Goal: Task Accomplishment & Management: Complete application form

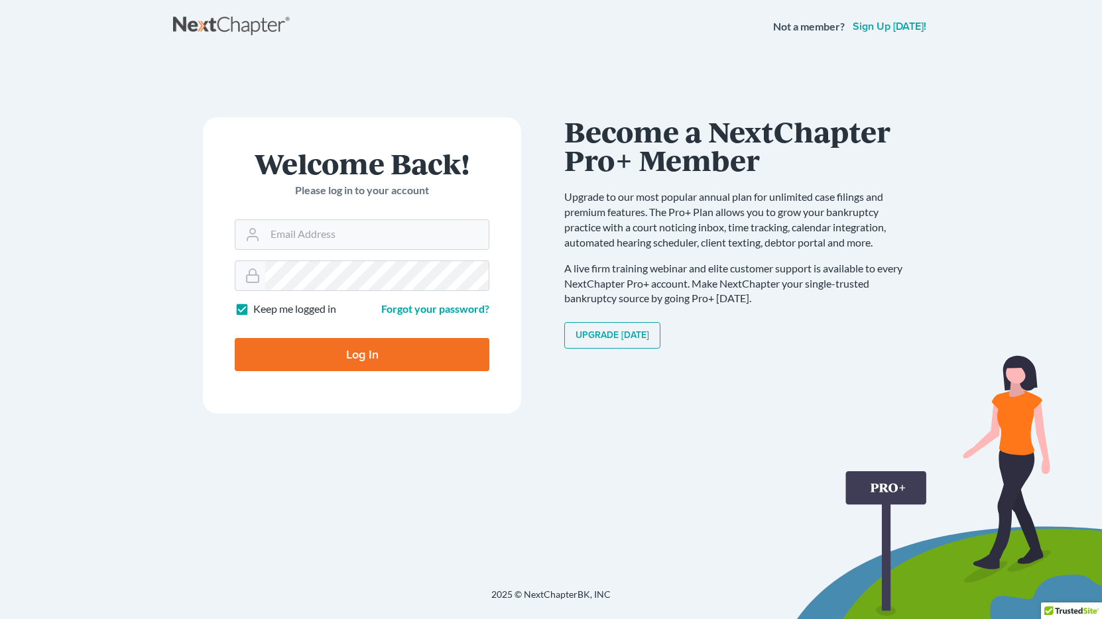
type input "[EMAIL_ADDRESS][DOMAIN_NAME]"
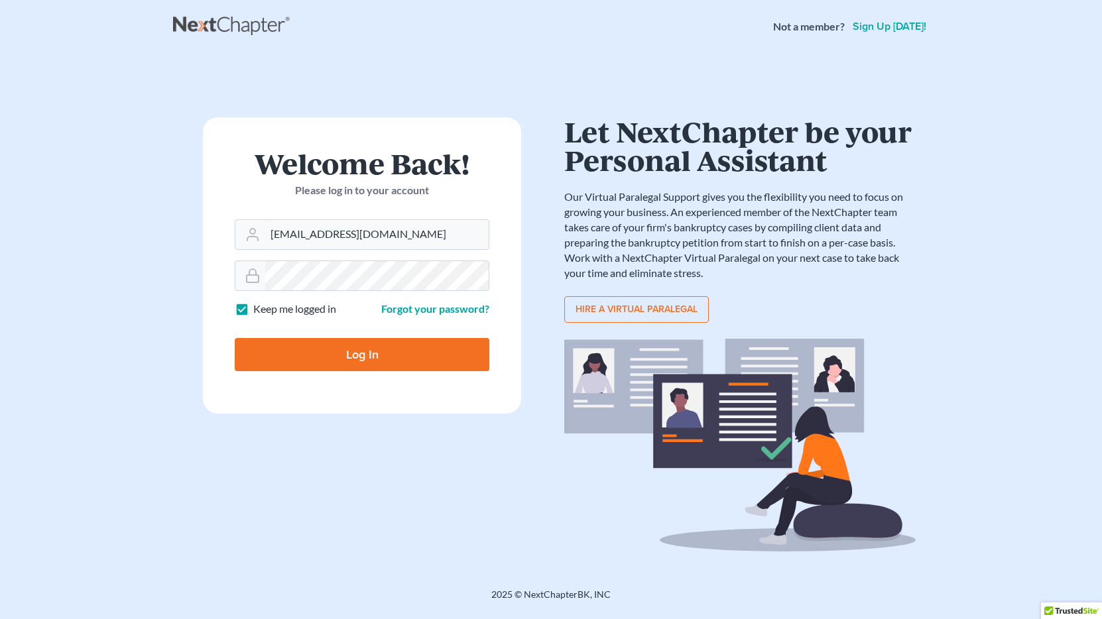
click at [375, 361] on input "Log In" at bounding box center [362, 354] width 255 height 33
type input "Thinking..."
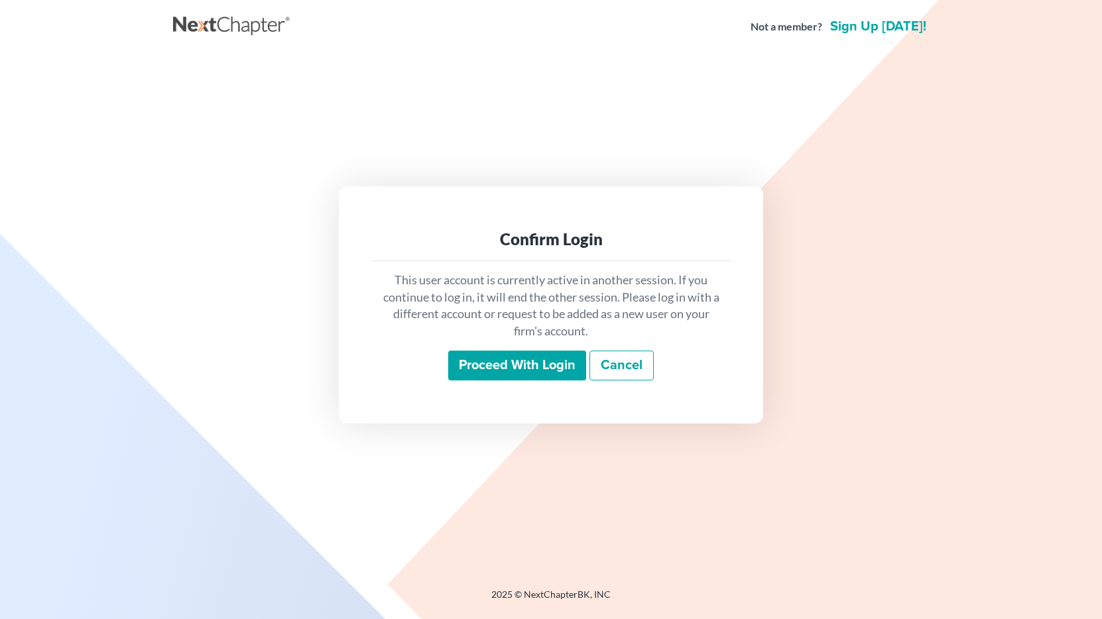
click at [518, 372] on input "Proceed with login" at bounding box center [517, 366] width 138 height 31
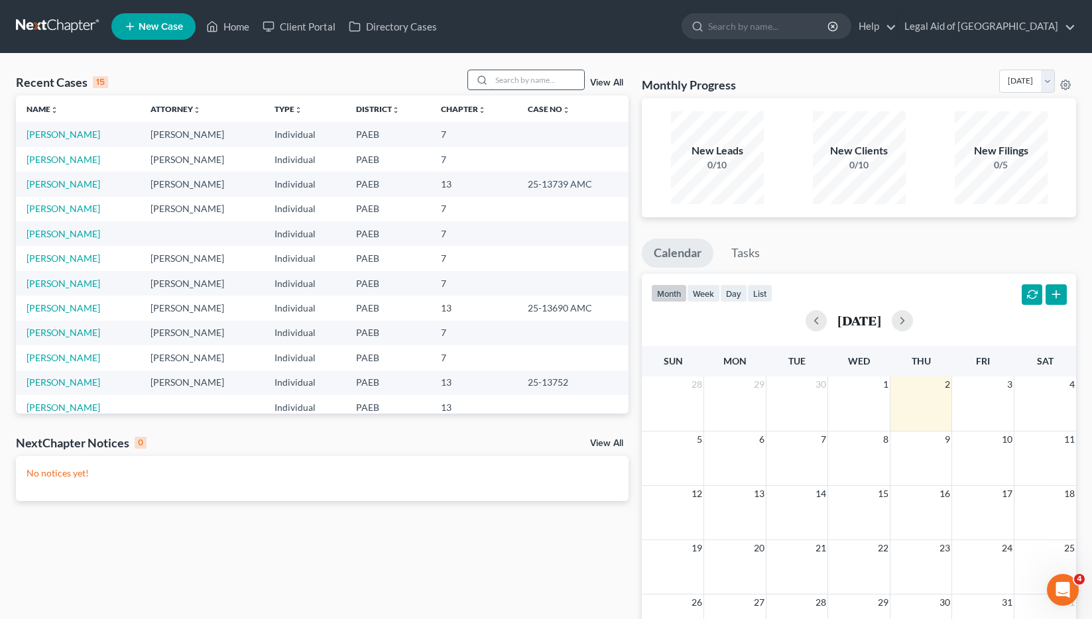
click at [538, 86] on input "search" at bounding box center [537, 79] width 93 height 19
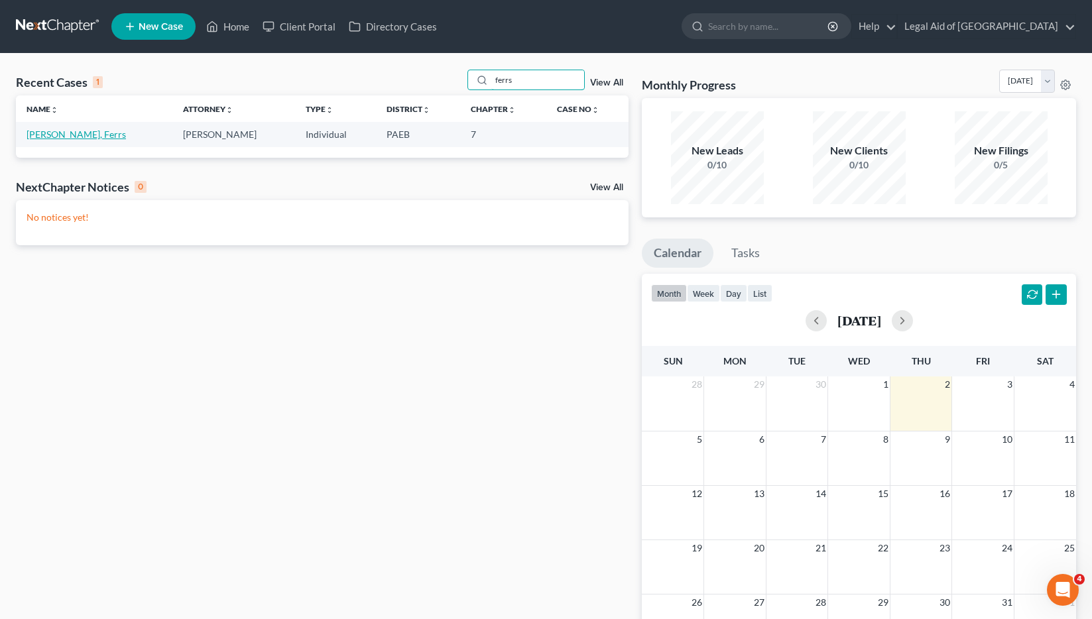
type input "ferrs"
click at [44, 137] on link "Alan, Ferrs" at bounding box center [76, 134] width 99 height 11
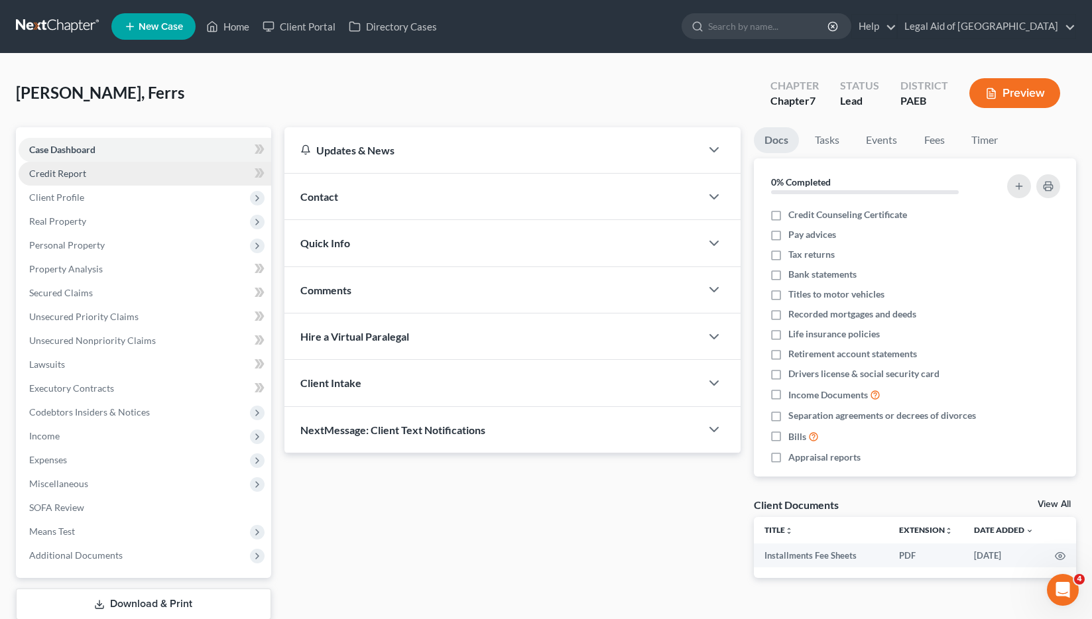
click at [52, 177] on span "Credit Report" at bounding box center [57, 173] width 57 height 11
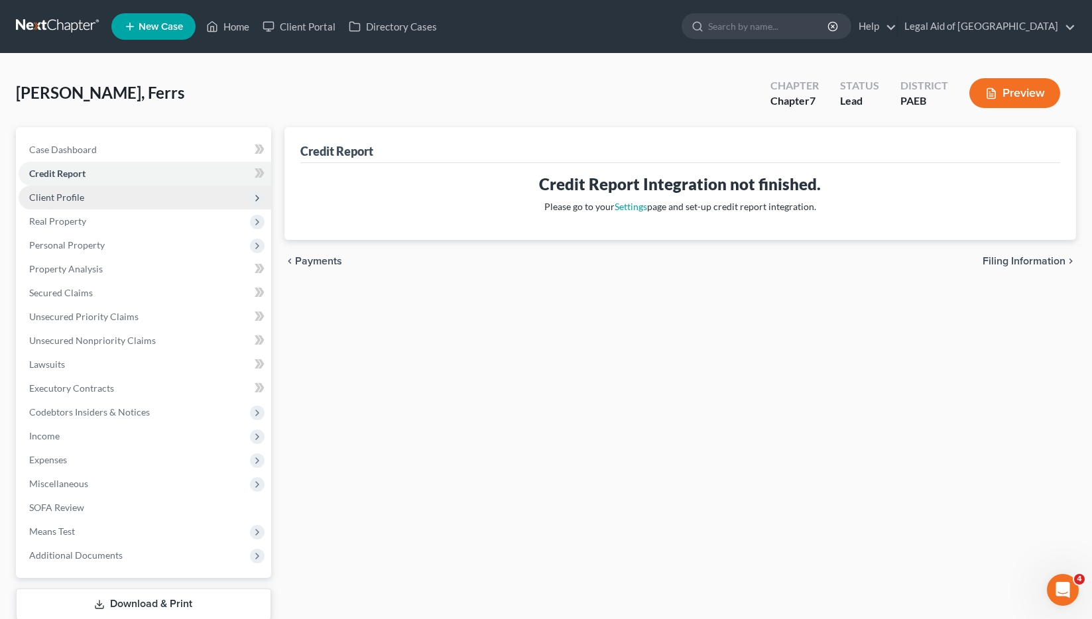
click at [64, 197] on span "Client Profile" at bounding box center [56, 197] width 55 height 11
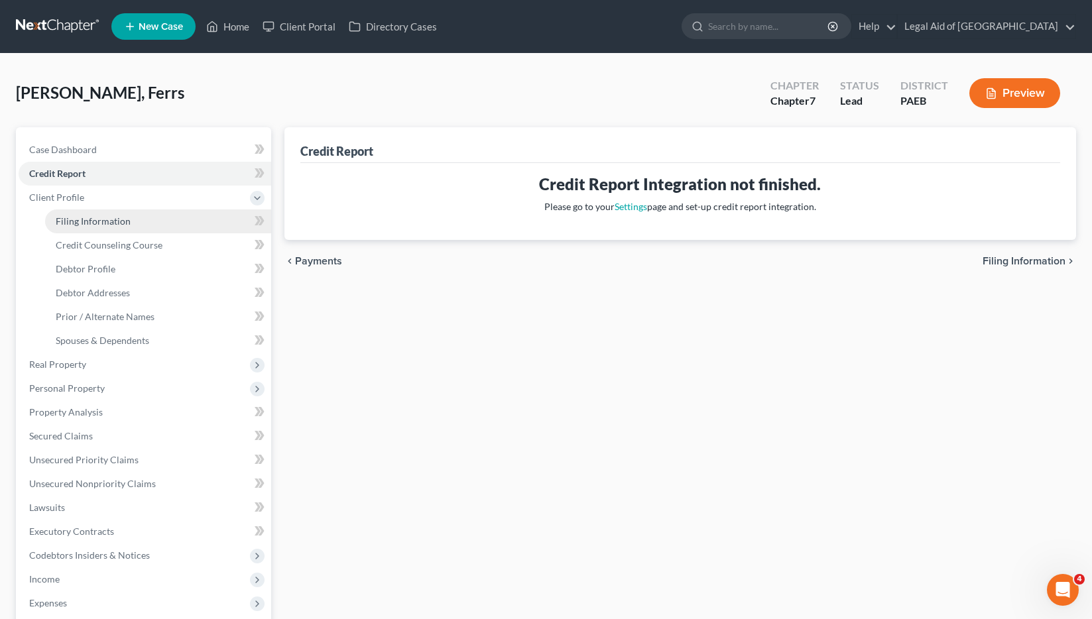
click at [88, 215] on span "Filing Information" at bounding box center [93, 220] width 75 height 11
select select "1"
select select "0"
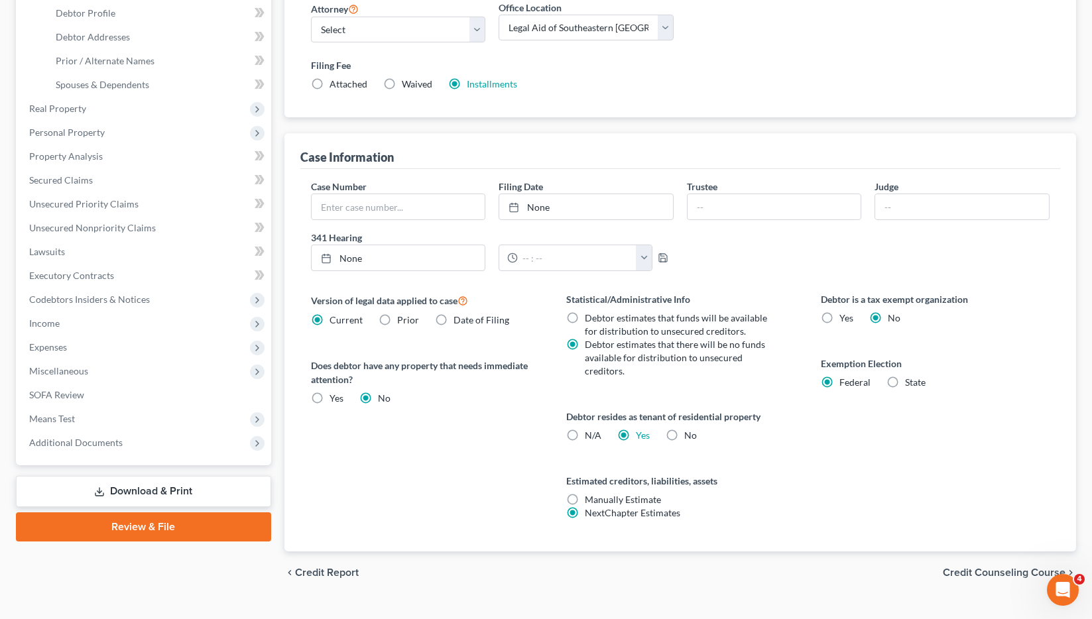
scroll to position [265, 0]
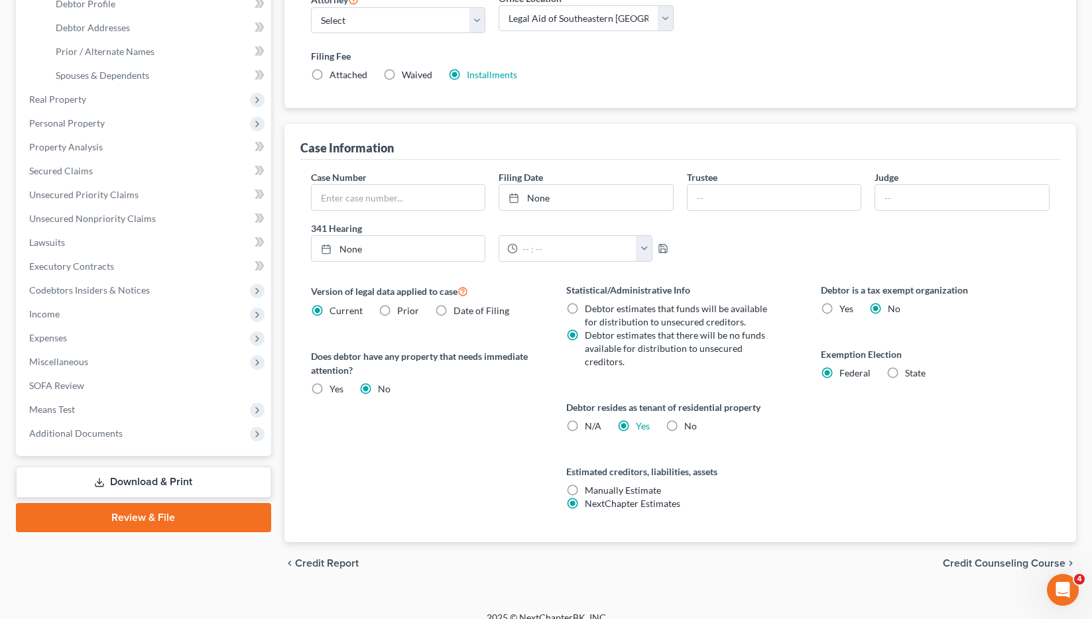
click at [997, 564] on span "Credit Counseling Course" at bounding box center [1004, 563] width 123 height 11
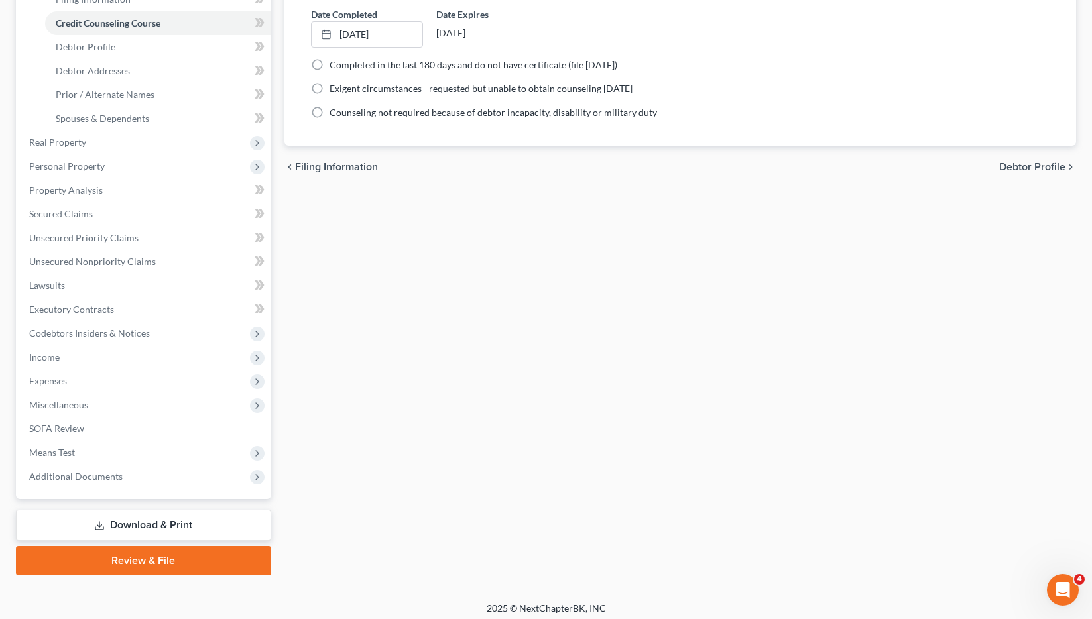
scroll to position [229, 0]
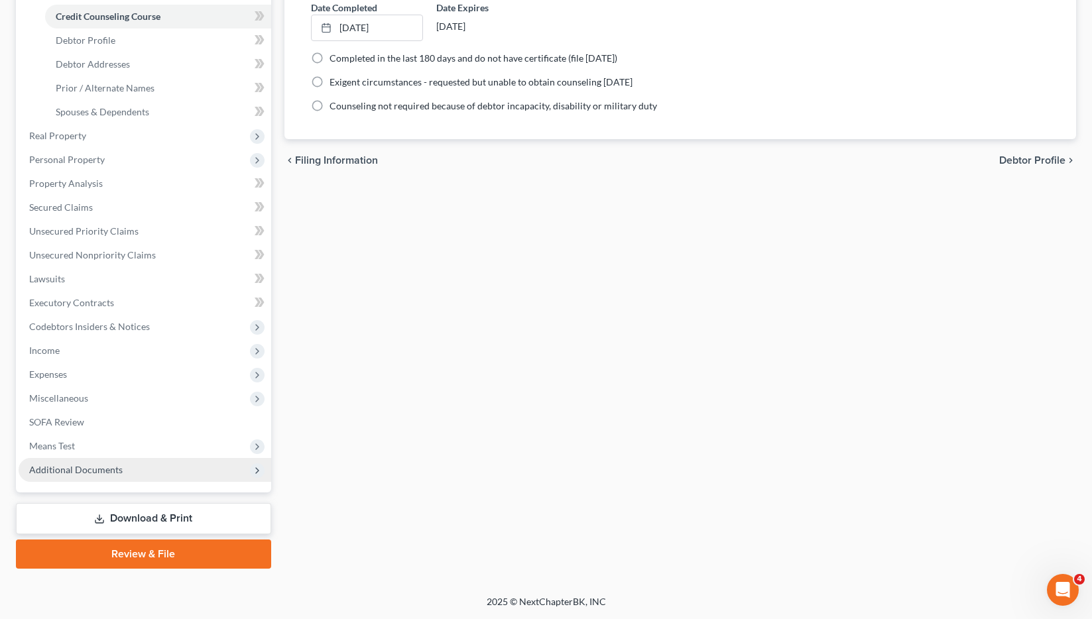
click at [79, 469] on span "Additional Documents" at bounding box center [75, 469] width 93 height 11
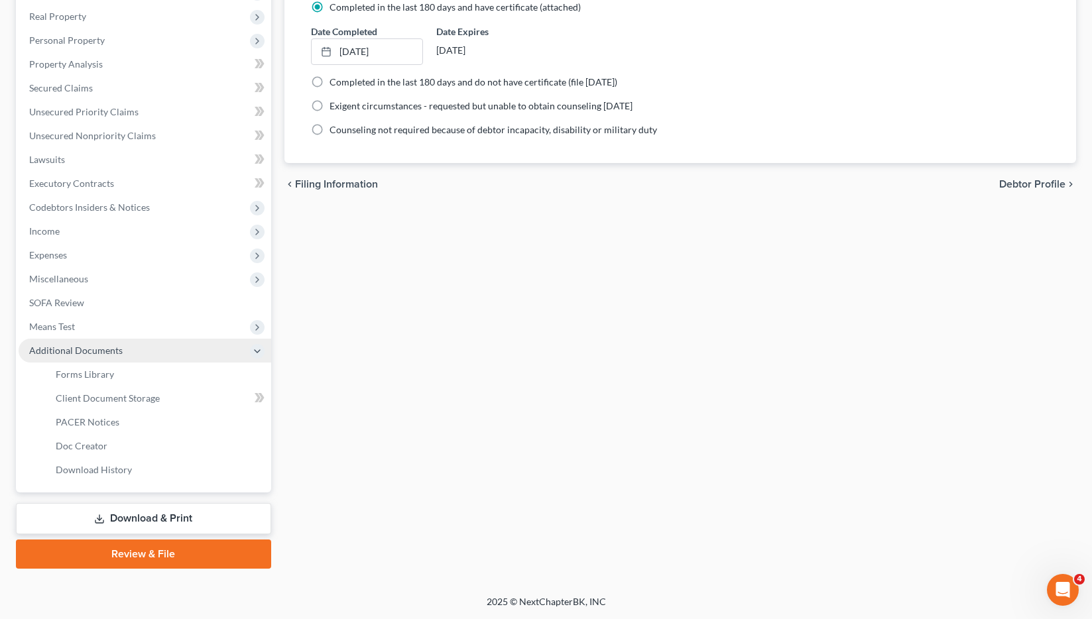
scroll to position [205, 0]
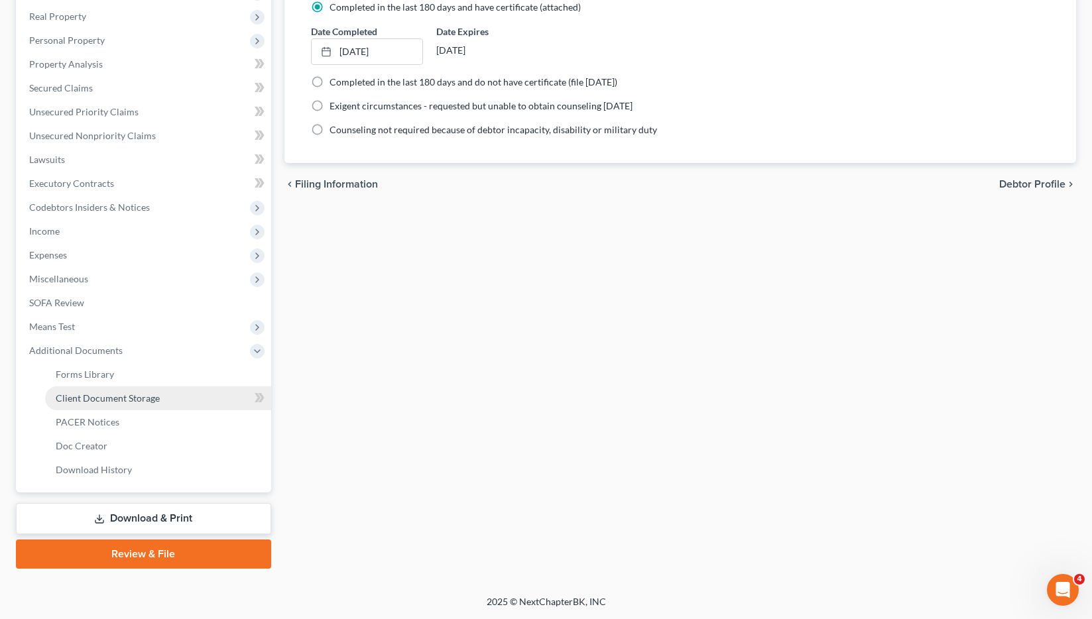
click at [107, 401] on span "Client Document Storage" at bounding box center [108, 398] width 104 height 11
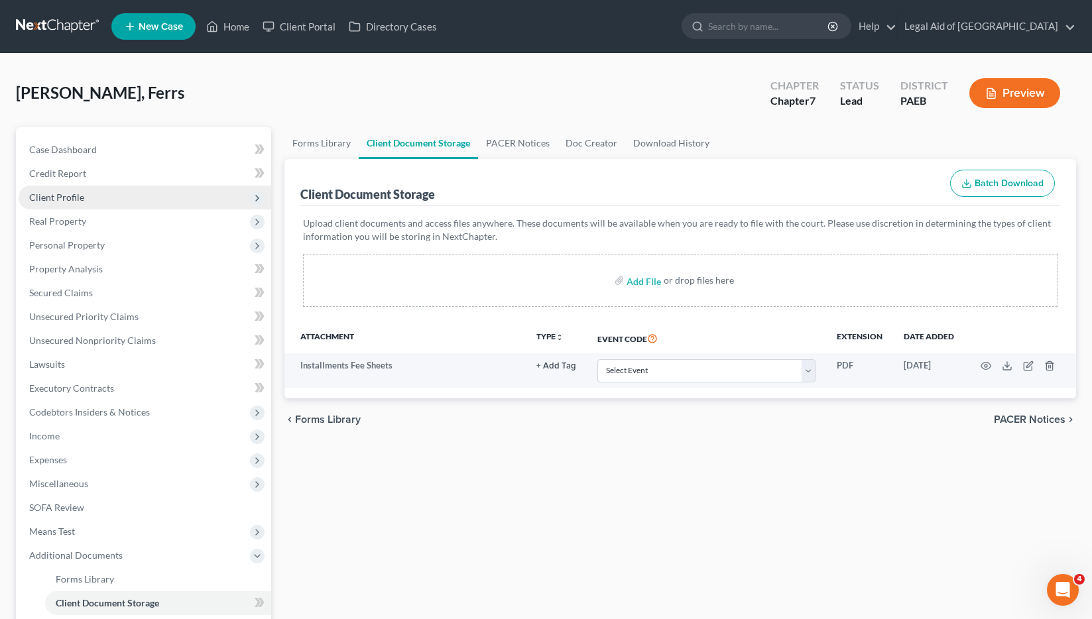
click at [68, 200] on span "Client Profile" at bounding box center [56, 197] width 55 height 11
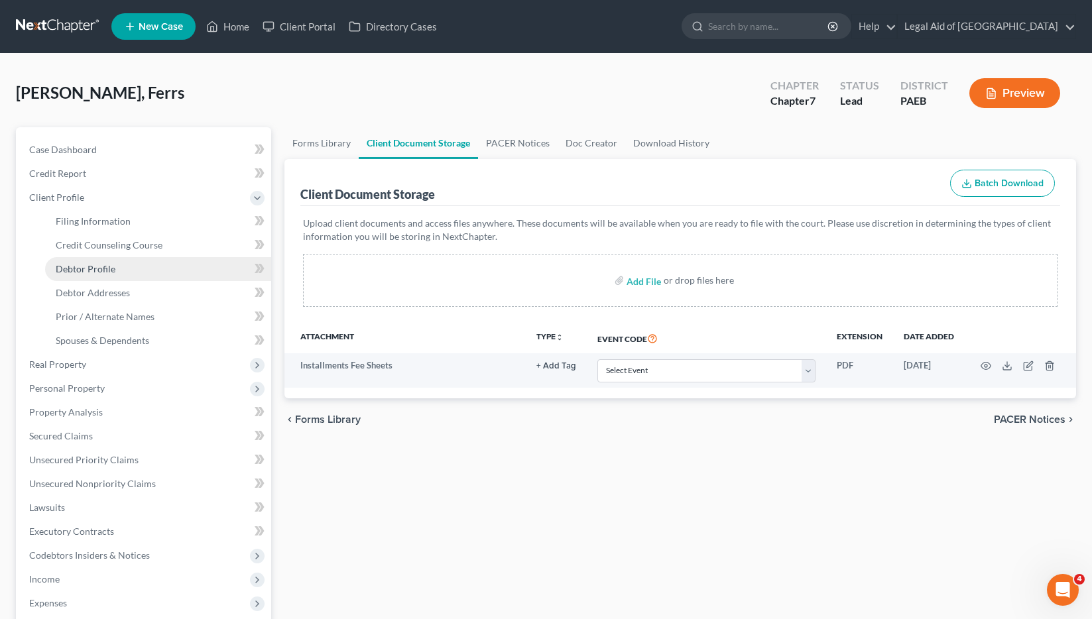
click at [94, 271] on span "Debtor Profile" at bounding box center [86, 268] width 60 height 11
select select "0"
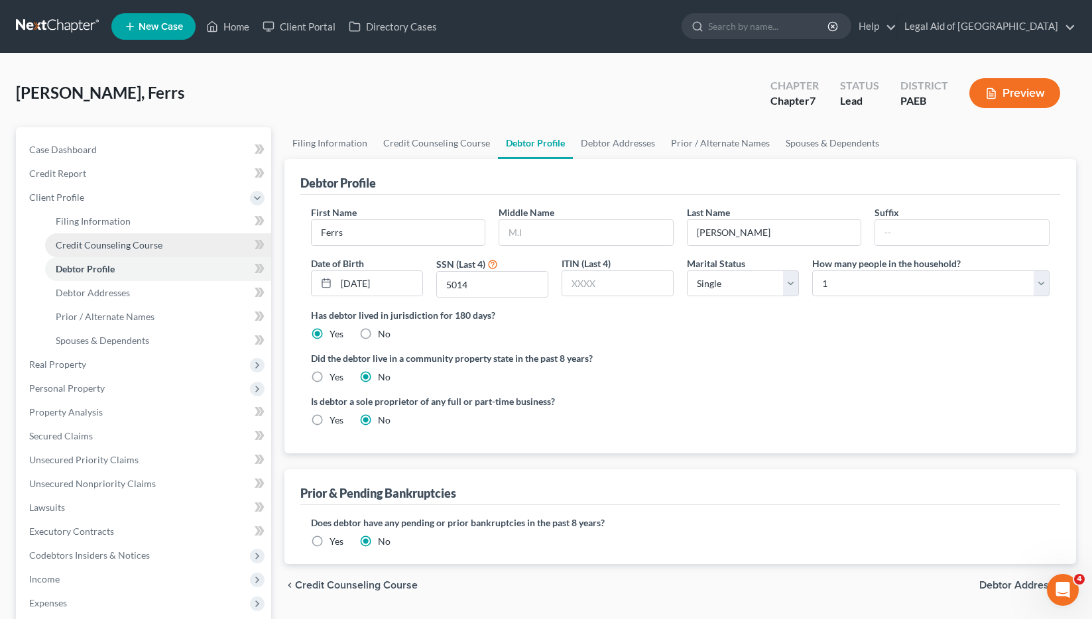
click at [104, 241] on span "Credit Counseling Course" at bounding box center [109, 244] width 107 height 11
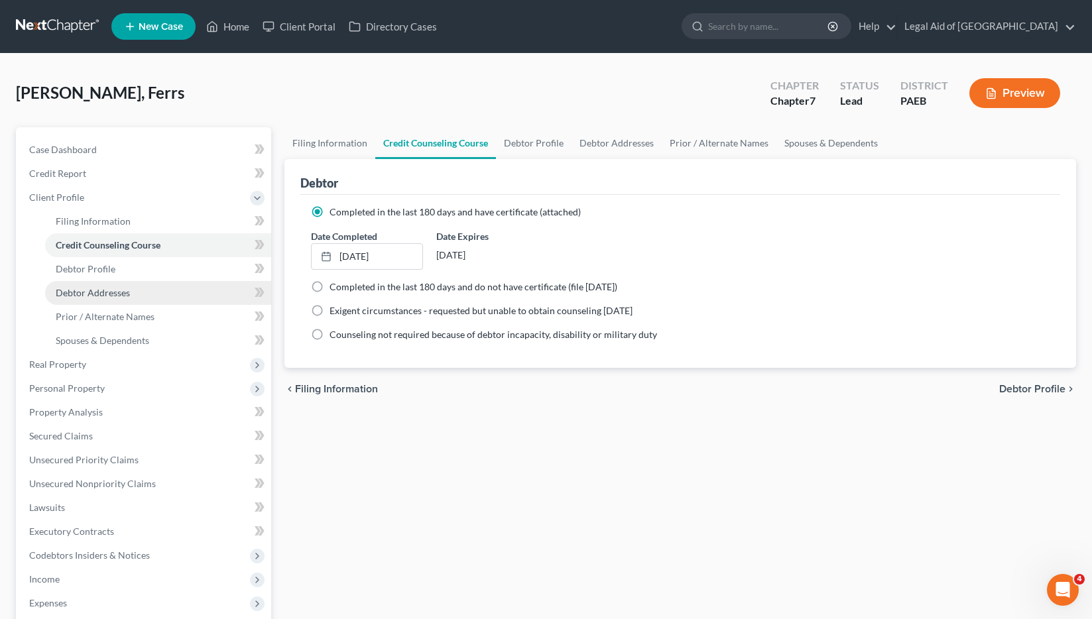
click at [99, 292] on span "Debtor Addresses" at bounding box center [93, 292] width 74 height 11
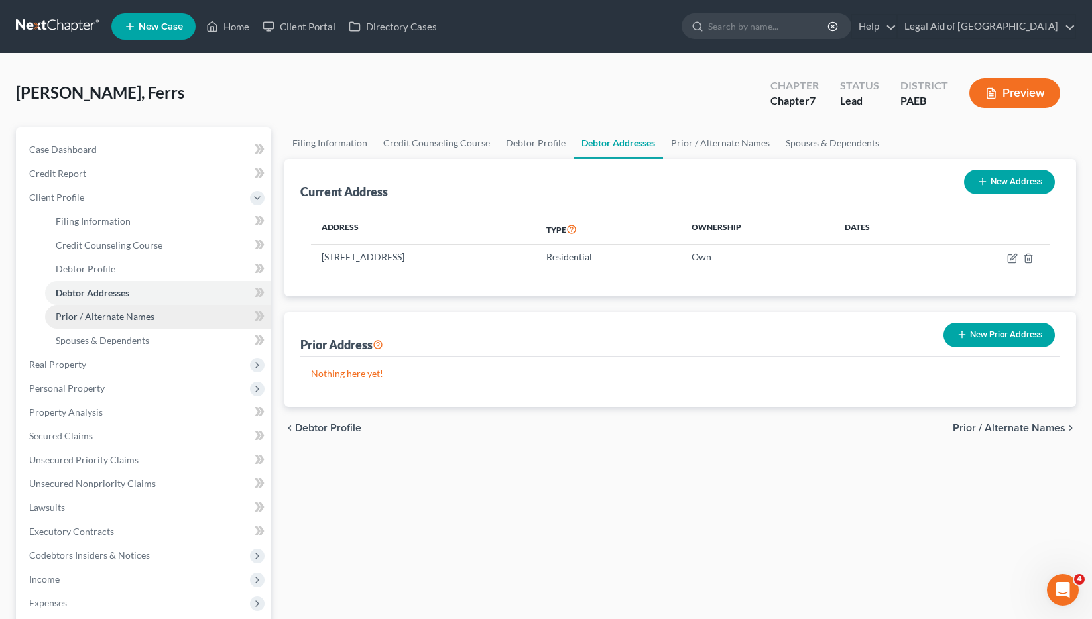
click at [97, 323] on link "Prior / Alternate Names" at bounding box center [158, 317] width 226 height 24
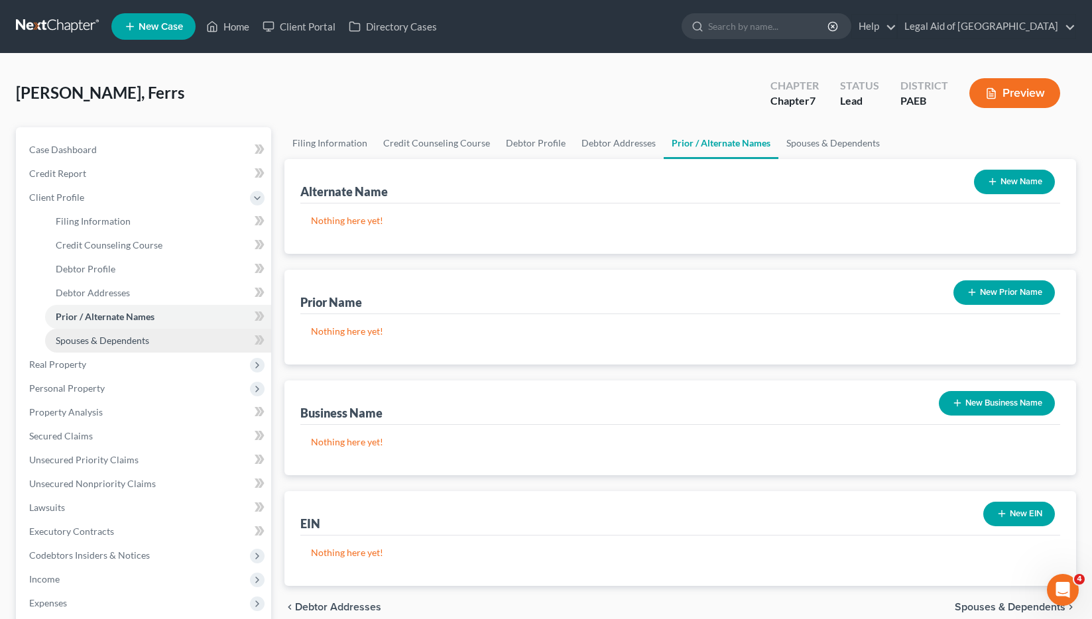
click at [101, 345] on span "Spouses & Dependents" at bounding box center [102, 340] width 93 height 11
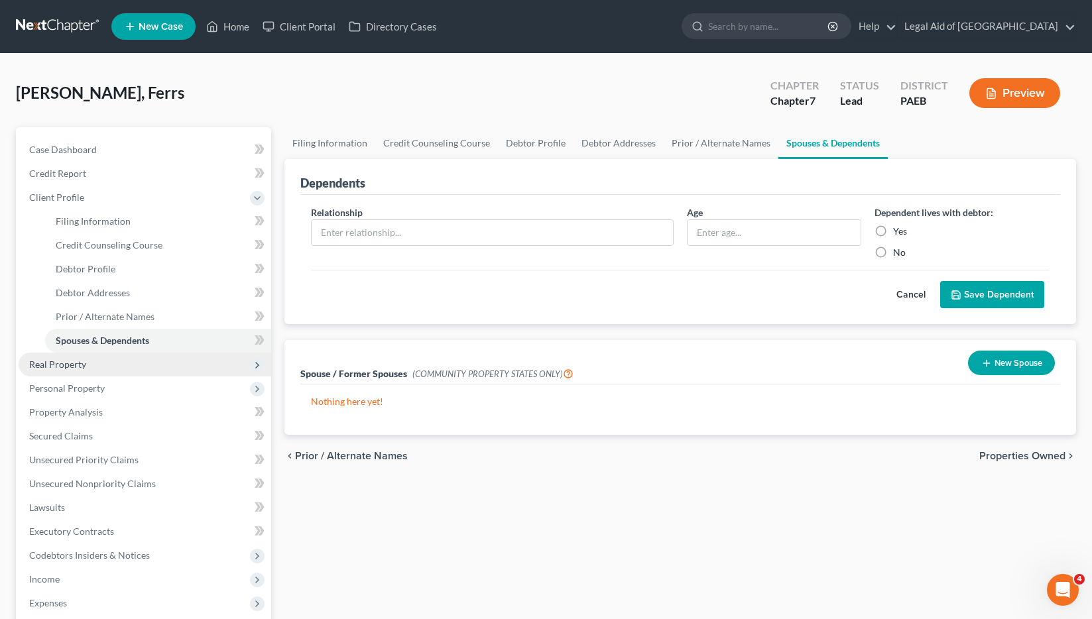
click at [74, 367] on span "Real Property" at bounding box center [57, 364] width 57 height 11
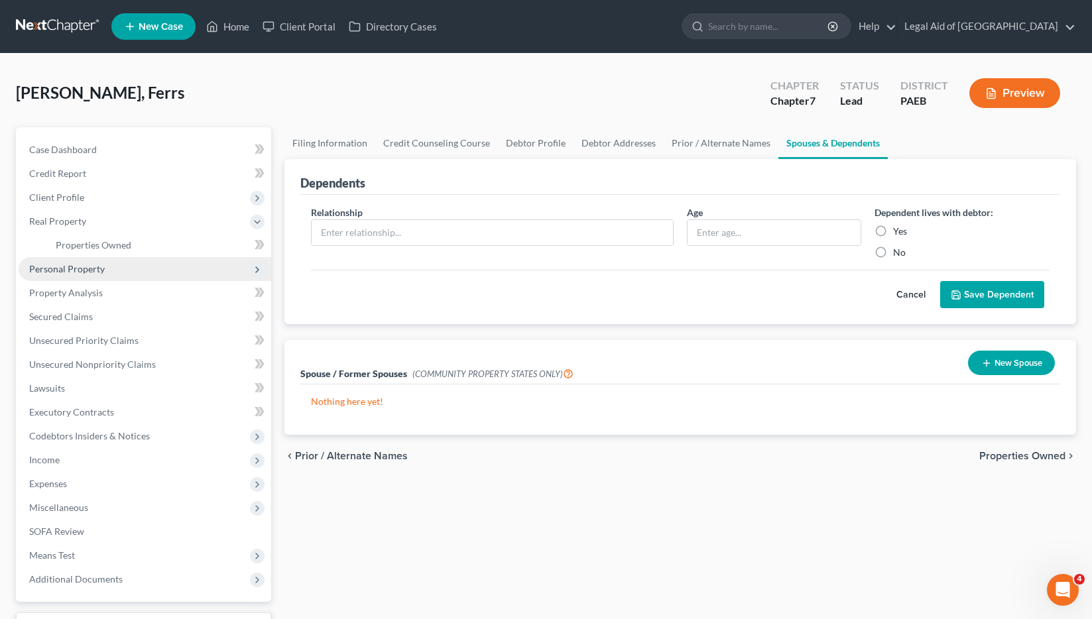
click at [88, 261] on span "Personal Property" at bounding box center [145, 269] width 253 height 24
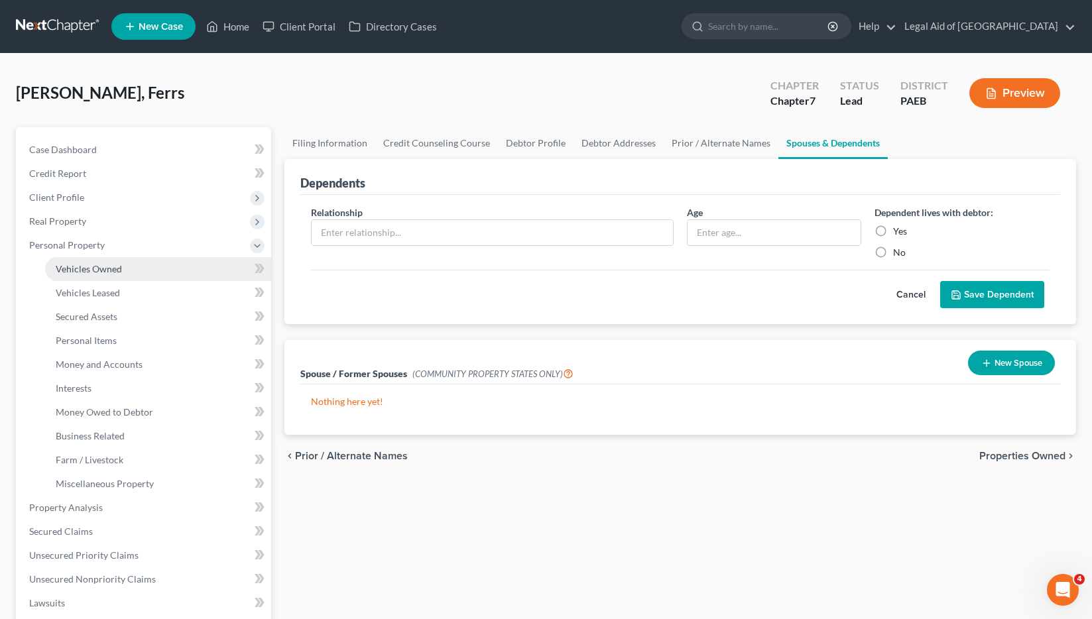
click at [101, 272] on span "Vehicles Owned" at bounding box center [89, 268] width 66 height 11
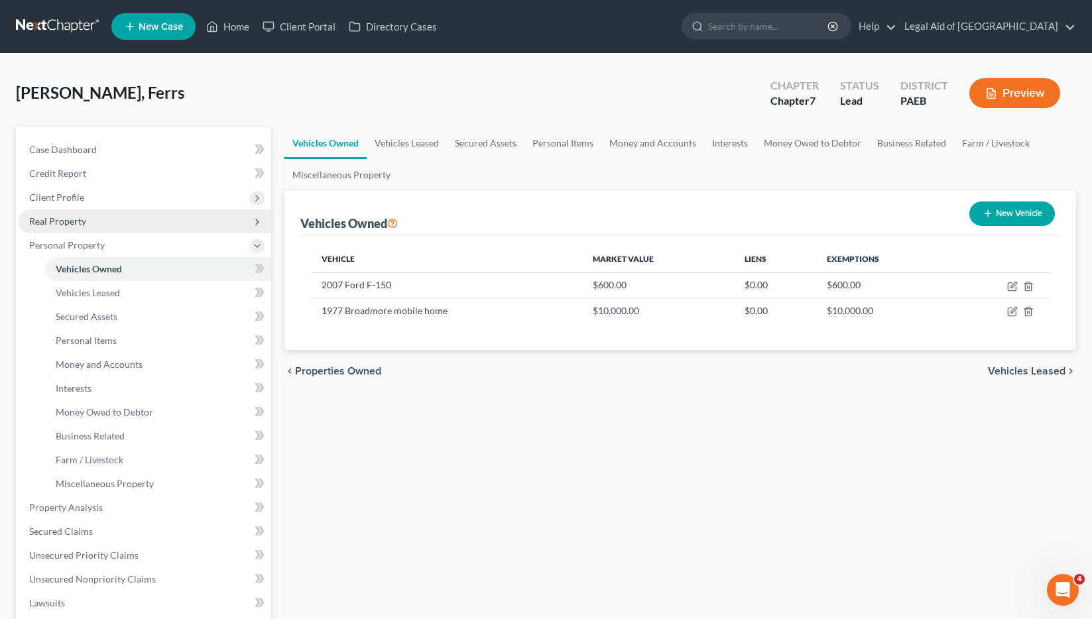
click at [79, 223] on span "Real Property" at bounding box center [57, 220] width 57 height 11
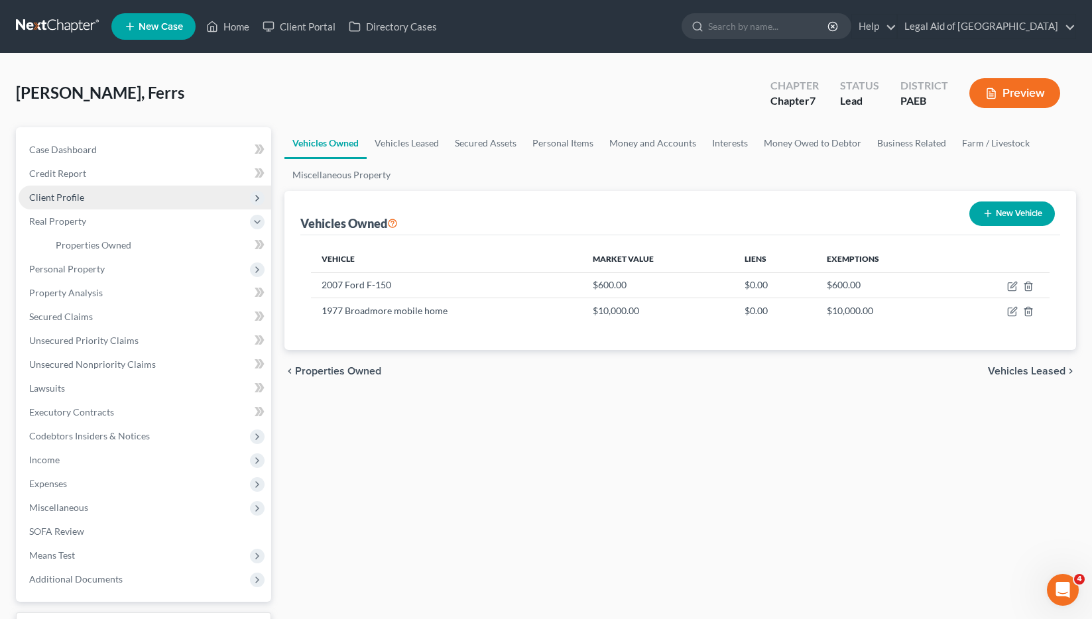
click at [74, 202] on span "Client Profile" at bounding box center [56, 197] width 55 height 11
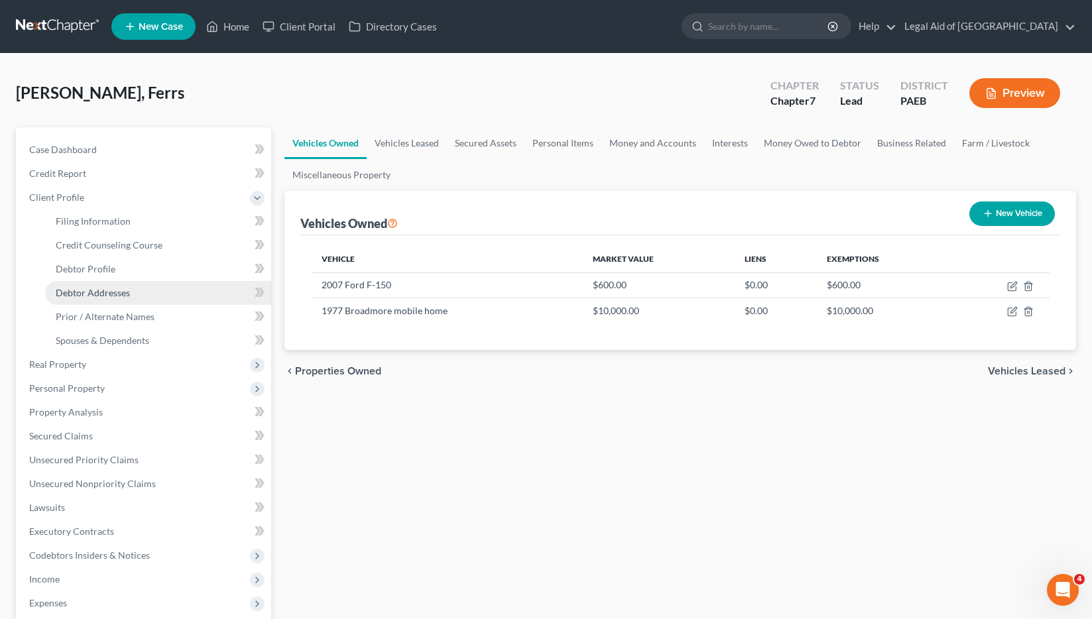
click at [92, 289] on span "Debtor Addresses" at bounding box center [93, 292] width 74 height 11
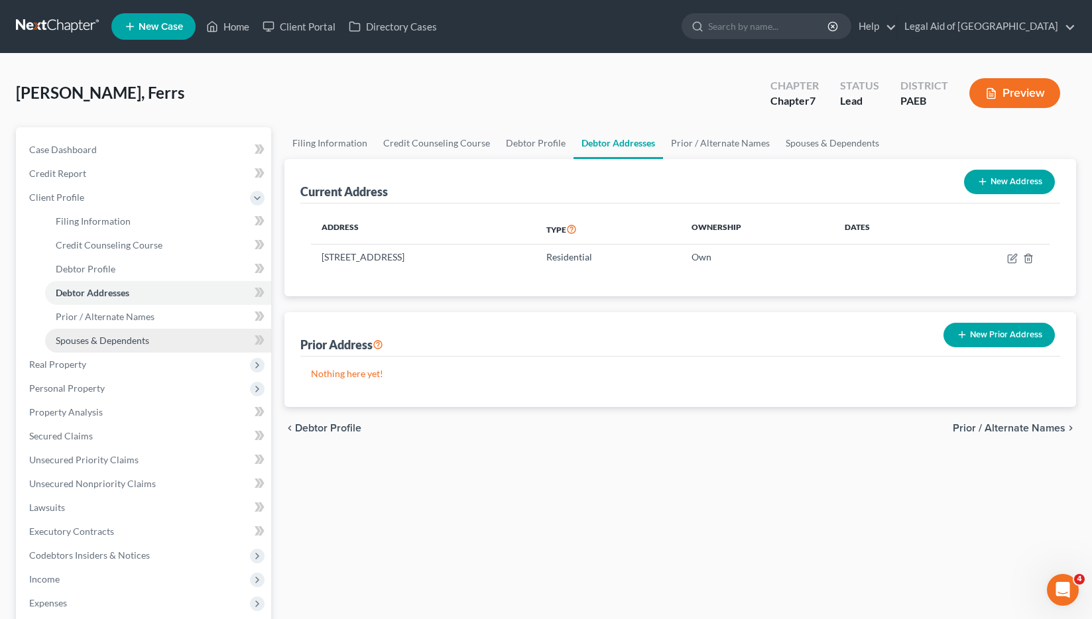
click at [105, 340] on span "Spouses & Dependents" at bounding box center [102, 340] width 93 height 11
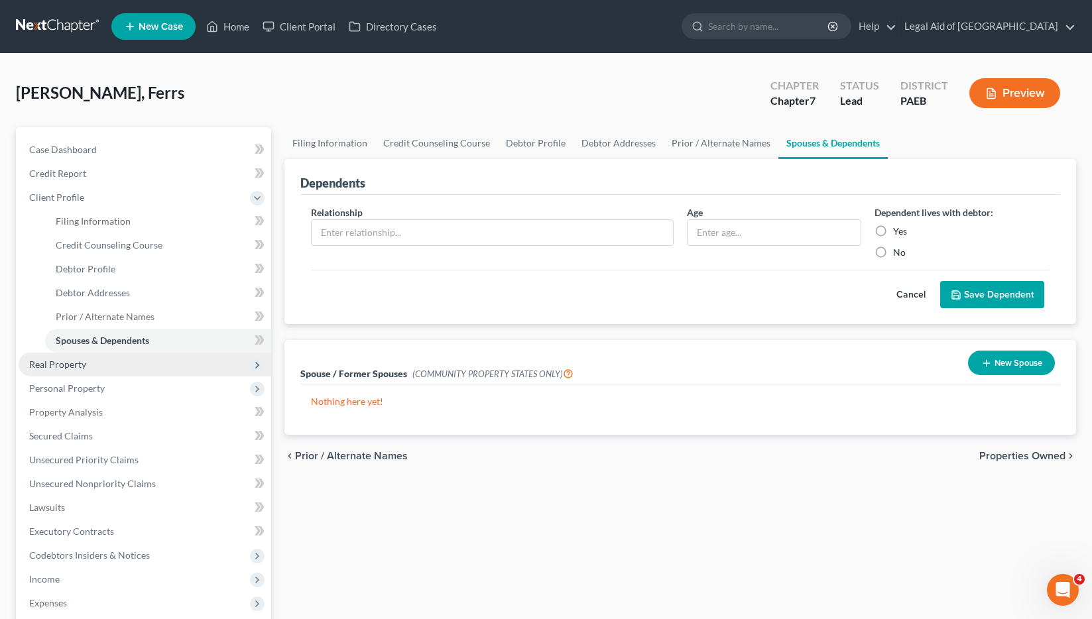
click at [77, 367] on span "Real Property" at bounding box center [57, 364] width 57 height 11
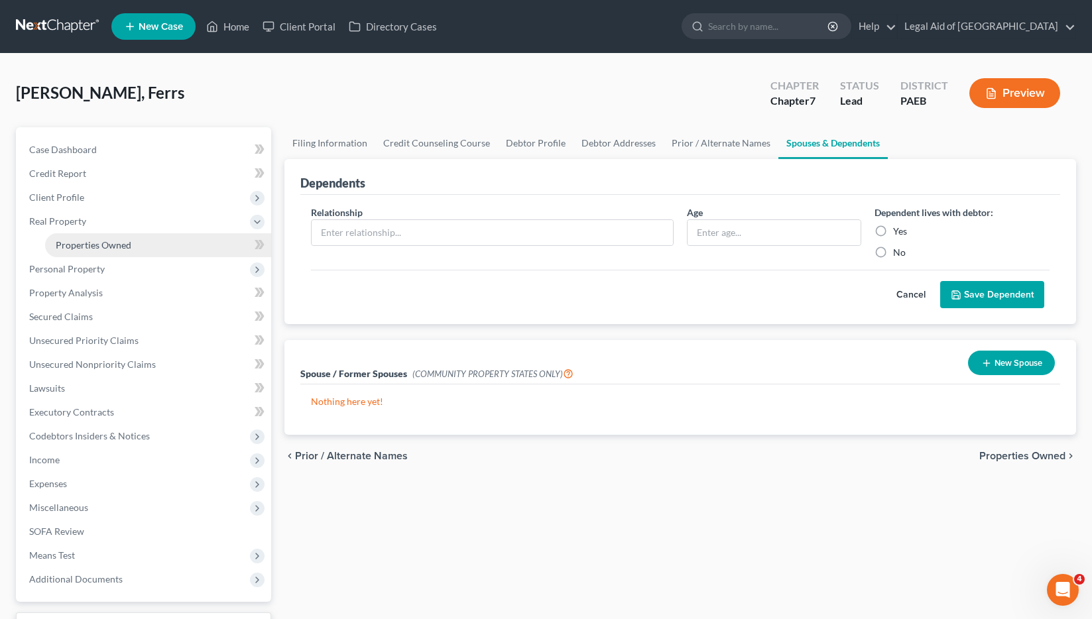
click at [103, 255] on link "Properties Owned" at bounding box center [158, 245] width 226 height 24
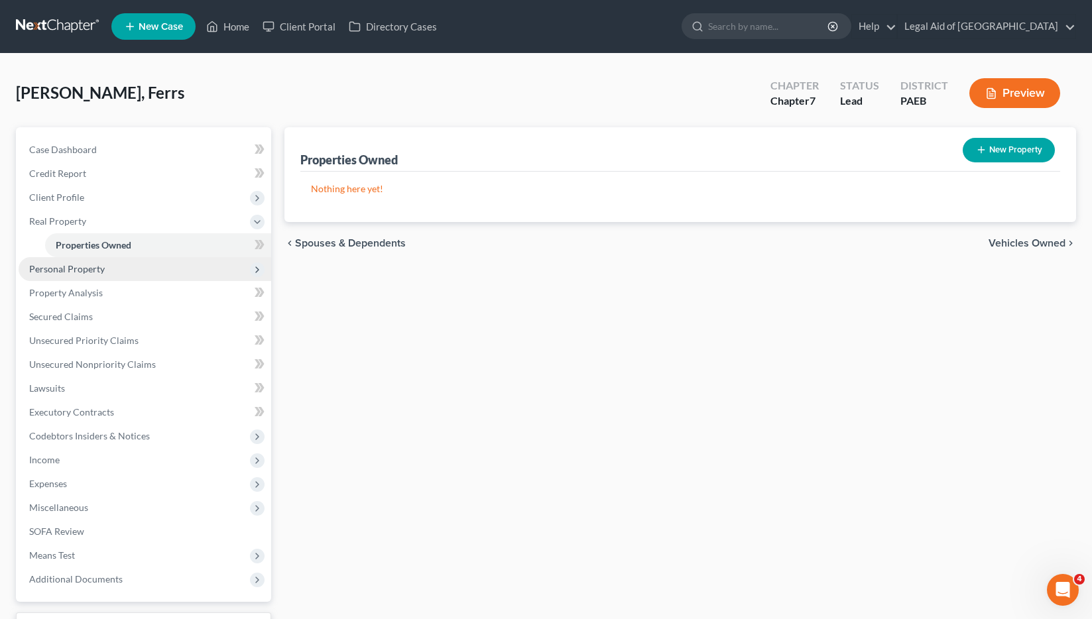
click at [94, 260] on span "Personal Property" at bounding box center [145, 269] width 253 height 24
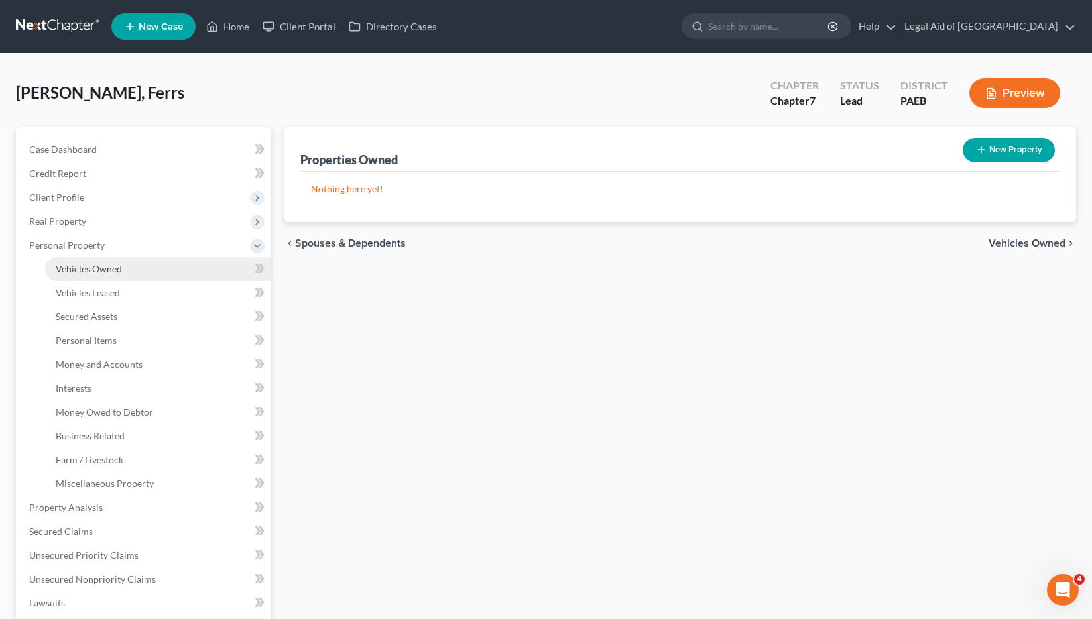
click at [95, 273] on span "Vehicles Owned" at bounding box center [89, 268] width 66 height 11
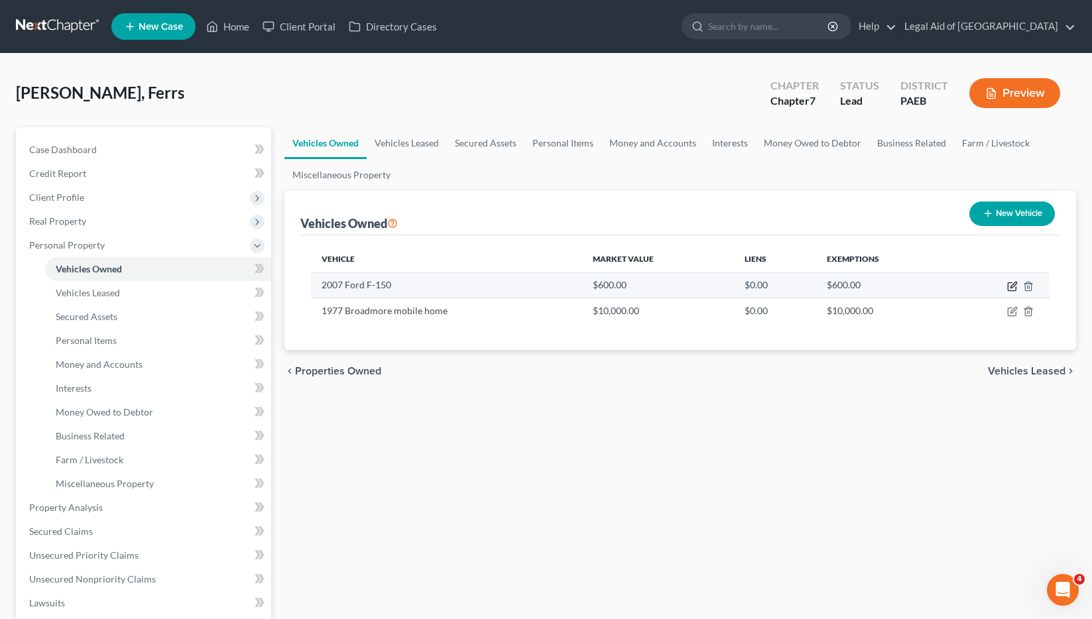
click at [1015, 283] on icon "button" at bounding box center [1012, 286] width 11 height 11
select select "0"
select select "19"
select select "4"
select select "0"
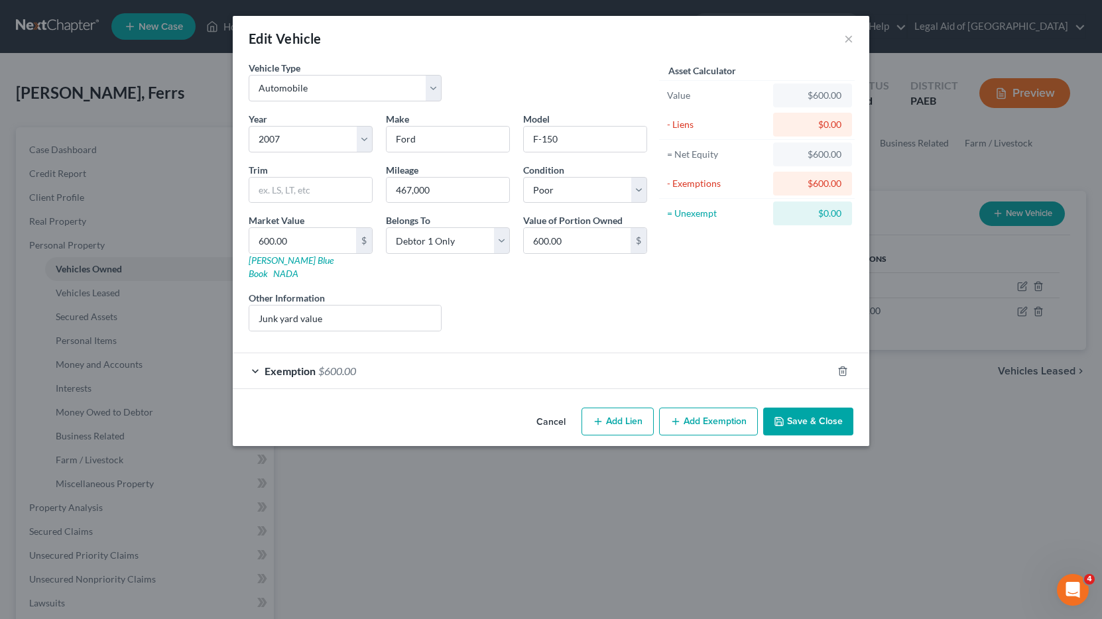
click at [337, 365] on span "$600.00" at bounding box center [337, 371] width 38 height 13
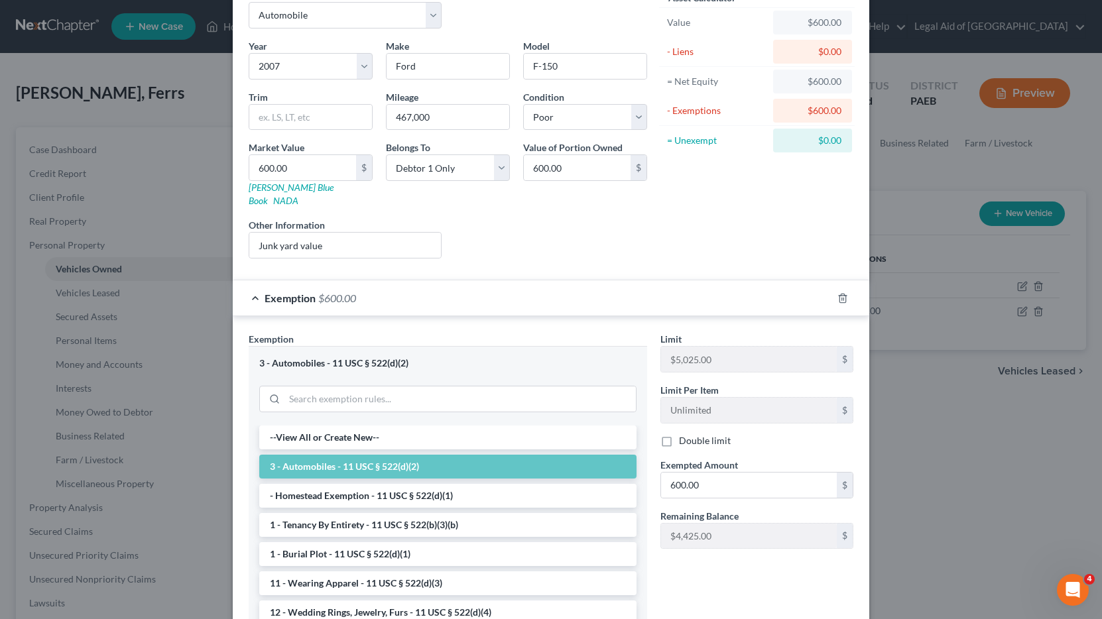
scroll to position [172, 0]
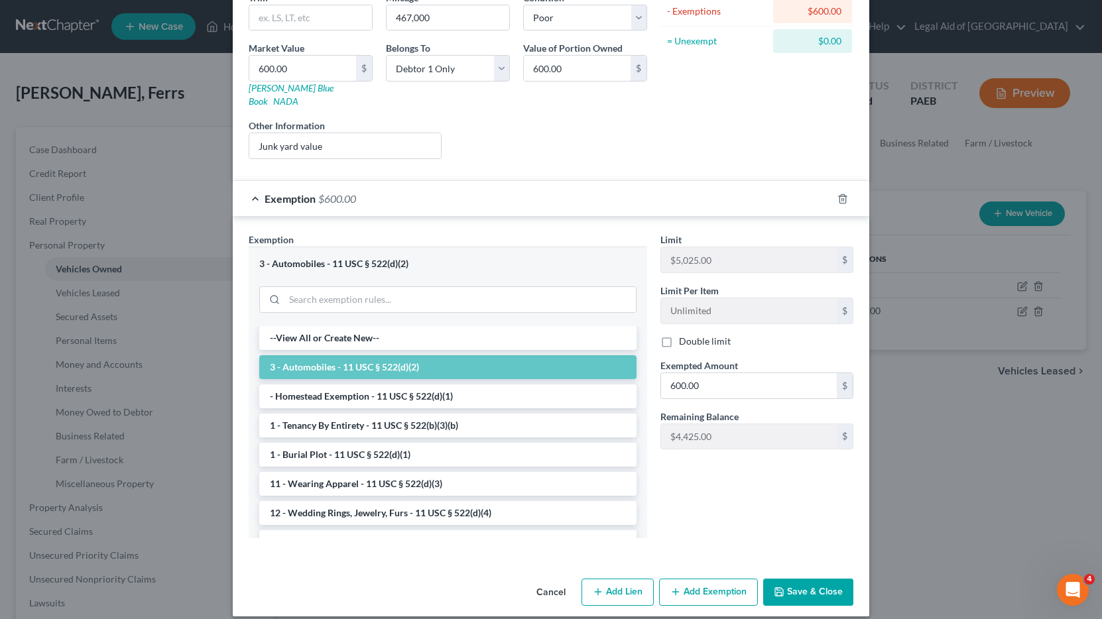
click at [800, 580] on button "Save & Close" at bounding box center [808, 593] width 90 height 28
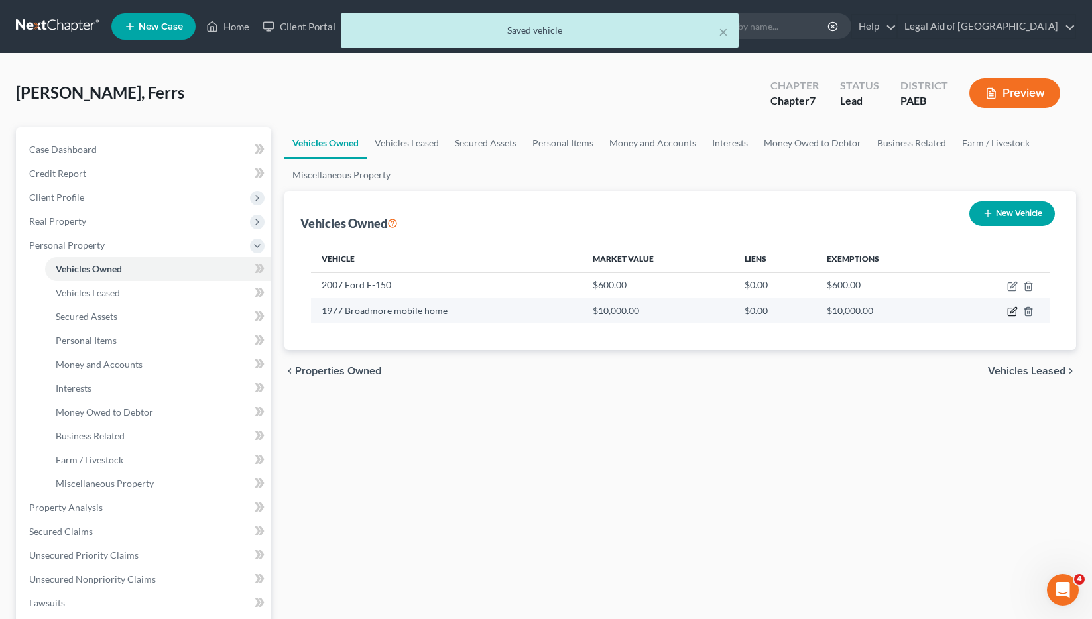
click at [1013, 312] on icon "button" at bounding box center [1013, 311] width 6 height 6
select select "7"
select select "49"
select select "0"
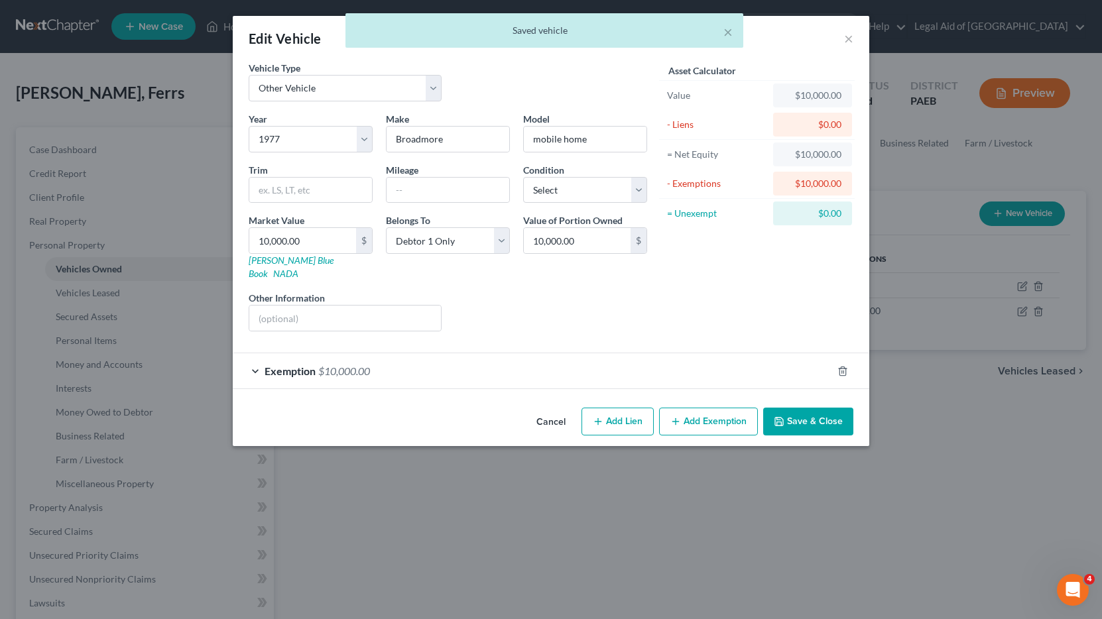
click at [436, 353] on div "Exemption $10,000.00" at bounding box center [532, 370] width 599 height 35
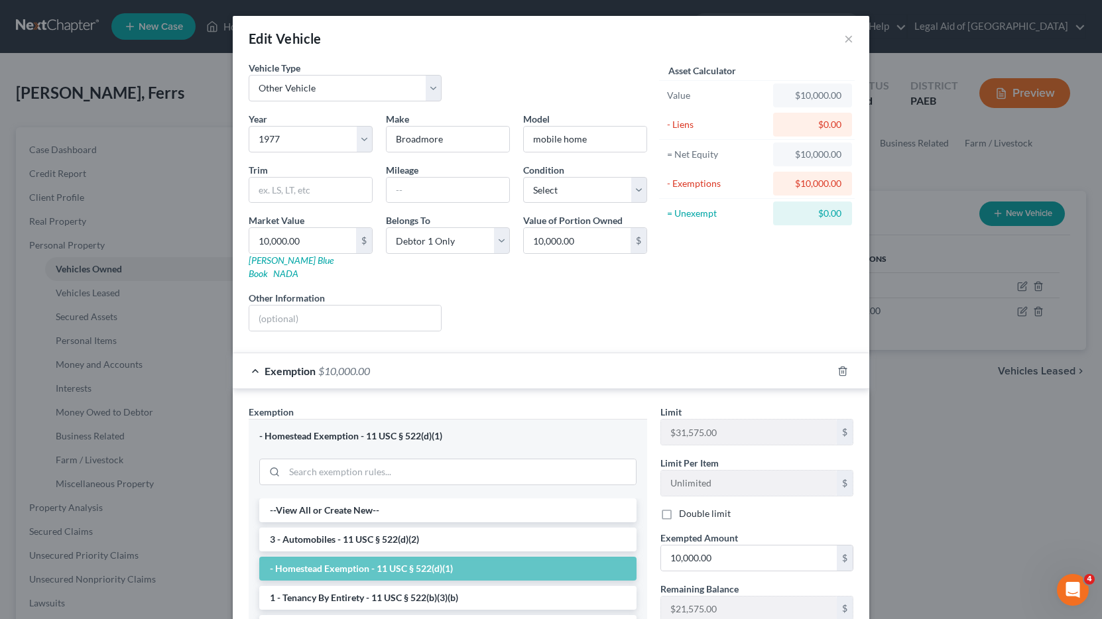
scroll to position [66, 0]
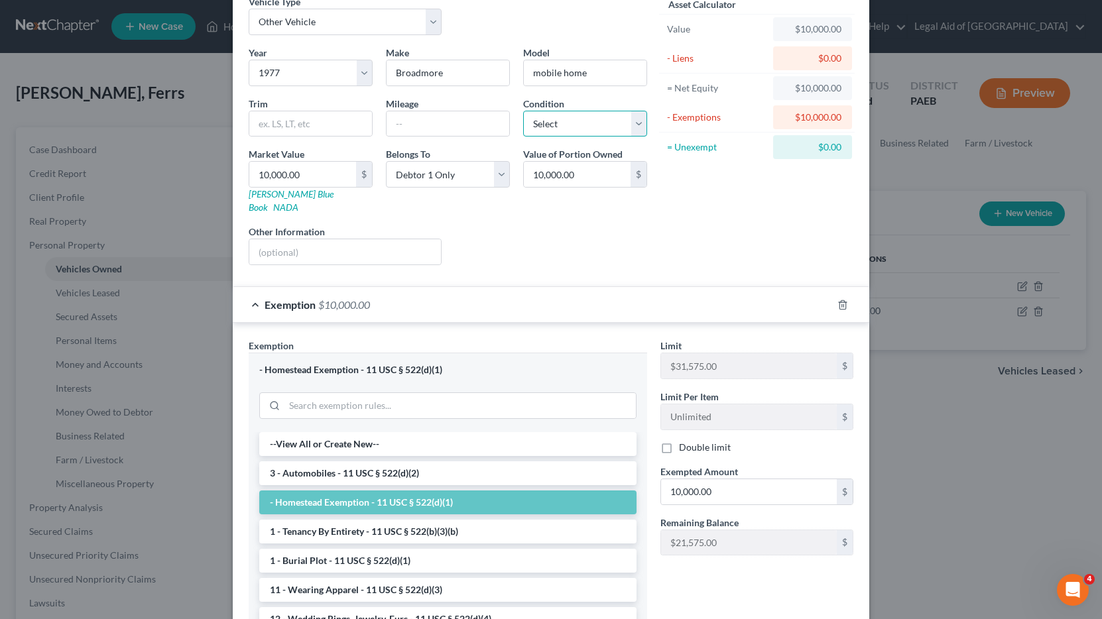
click at [613, 121] on select "Select Excellent Very Good Good Fair Poor" at bounding box center [585, 124] width 124 height 27
select select "4"
click at [523, 111] on select "Select Excellent Very Good Good Fair Poor" at bounding box center [585, 124] width 124 height 27
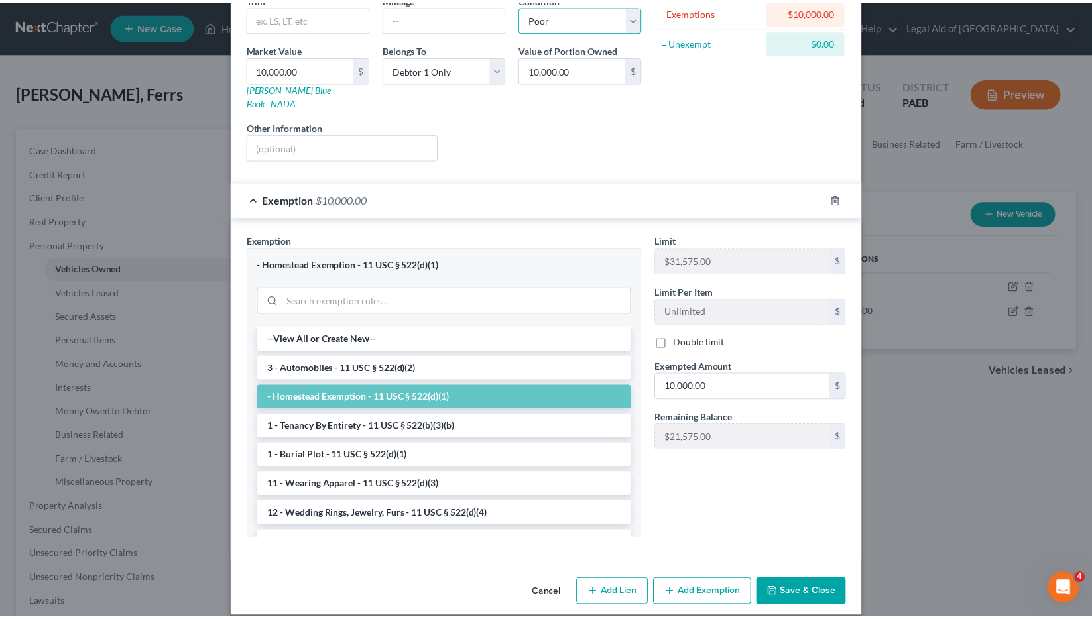
scroll to position [172, 0]
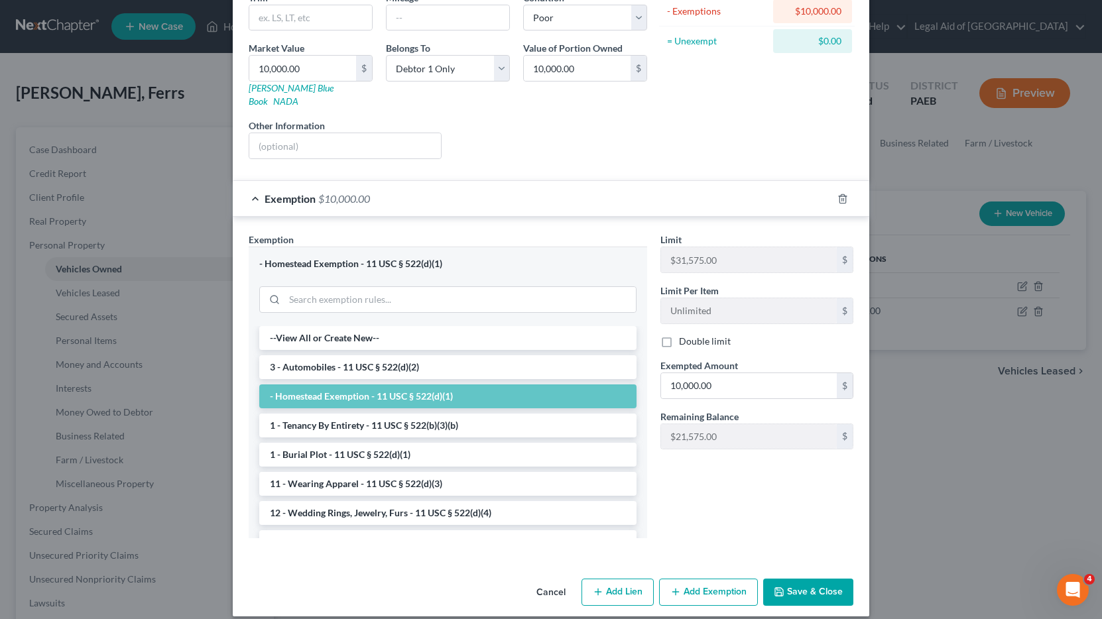
click at [802, 579] on button "Save & Close" at bounding box center [808, 593] width 90 height 28
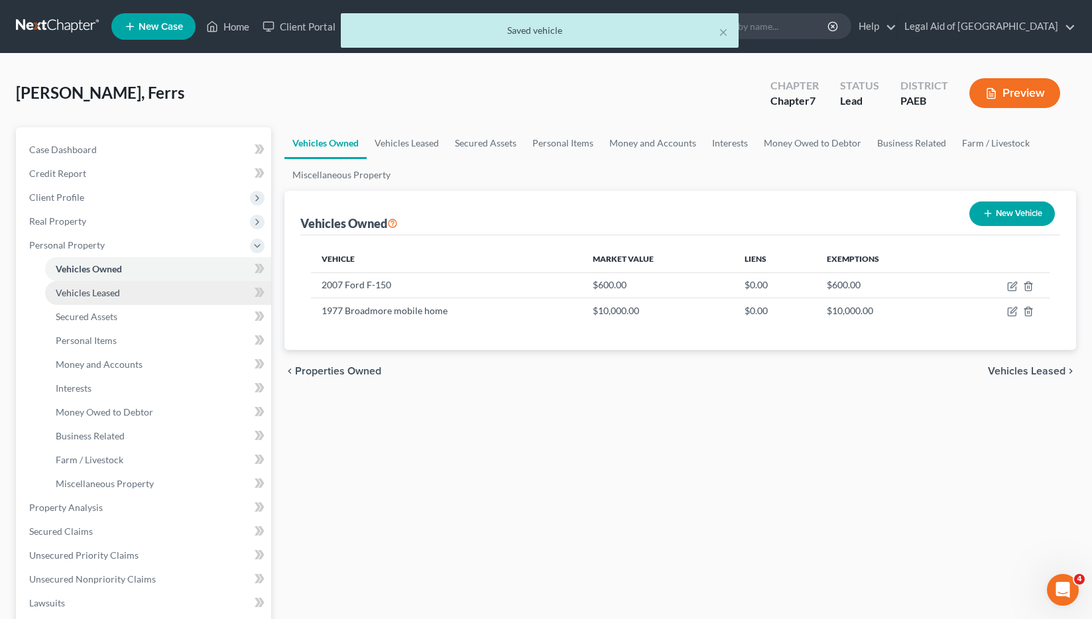
click at [92, 291] on span "Vehicles Leased" at bounding box center [88, 292] width 64 height 11
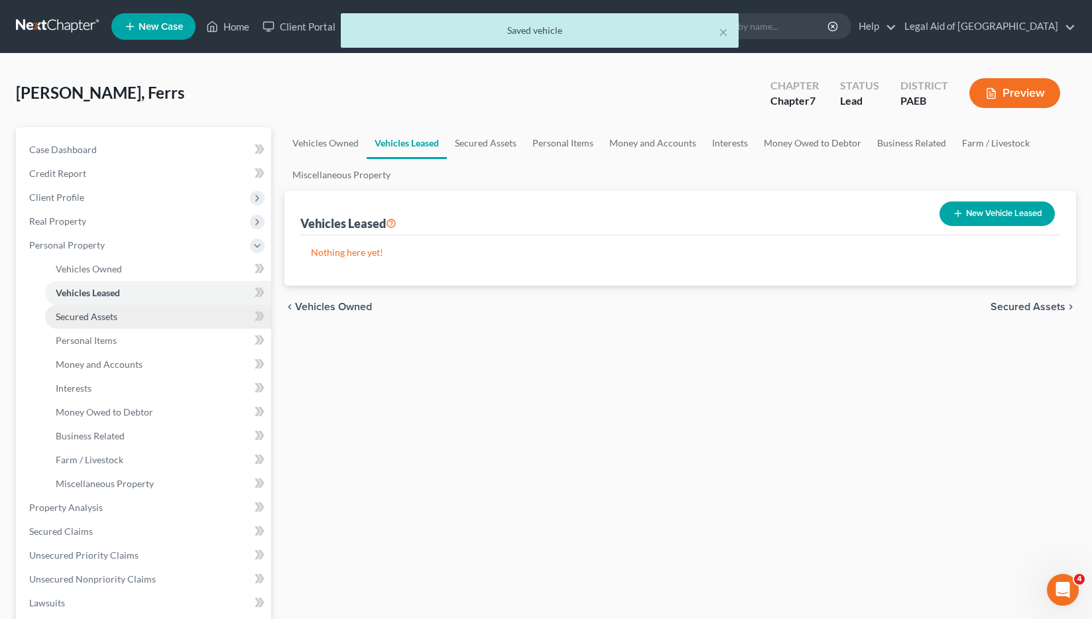
click at [87, 313] on span "Secured Assets" at bounding box center [87, 316] width 62 height 11
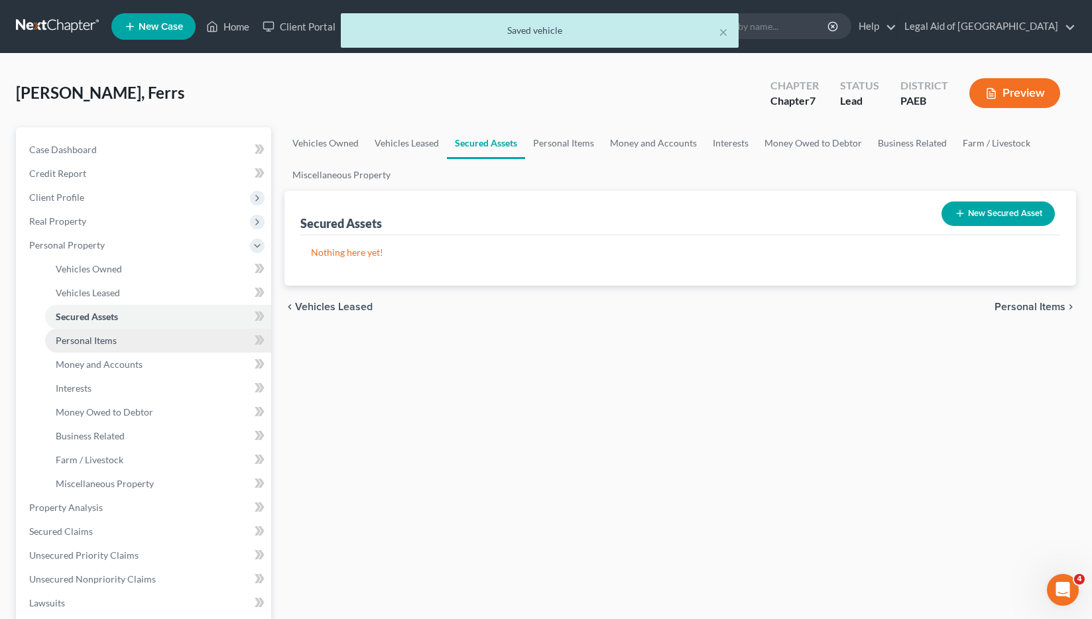
click at [86, 339] on span "Personal Items" at bounding box center [86, 340] width 61 height 11
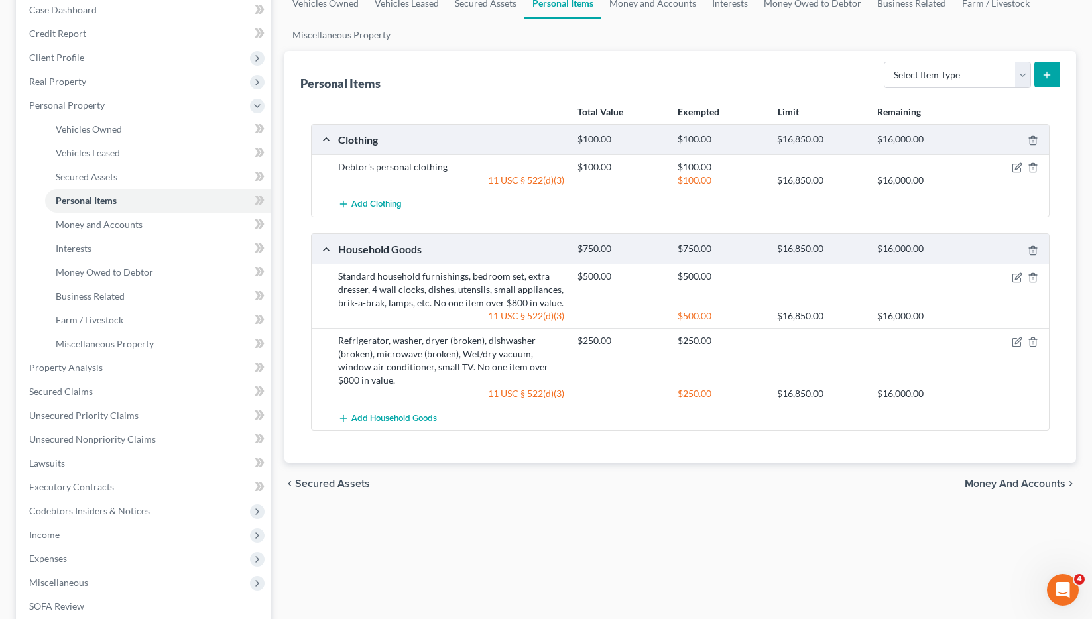
scroll to position [265, 0]
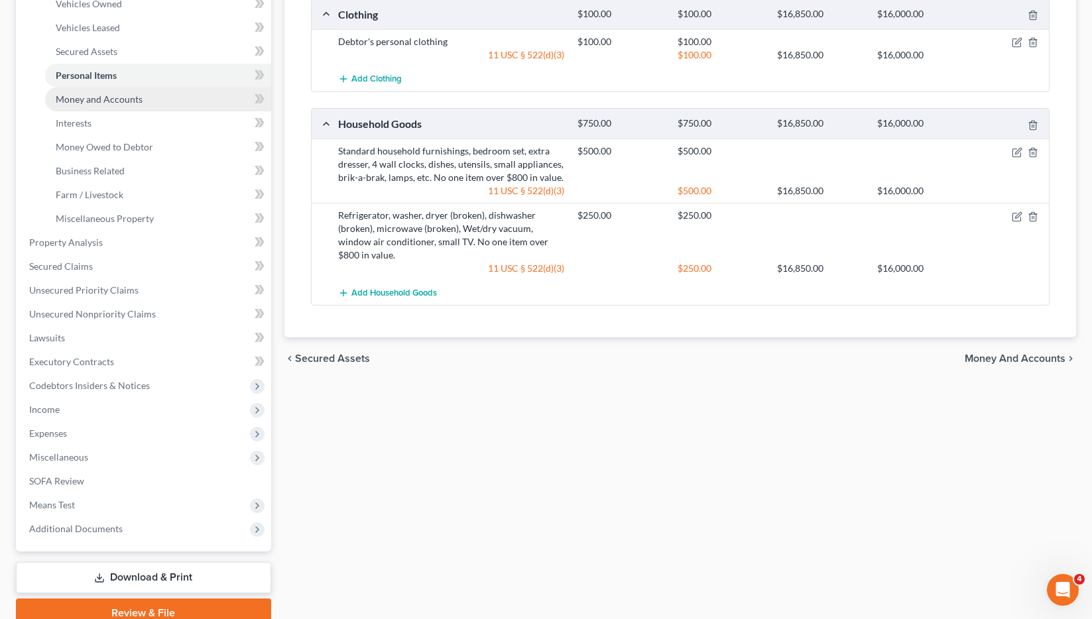
click at [99, 105] on link "Money and Accounts" at bounding box center [158, 100] width 226 height 24
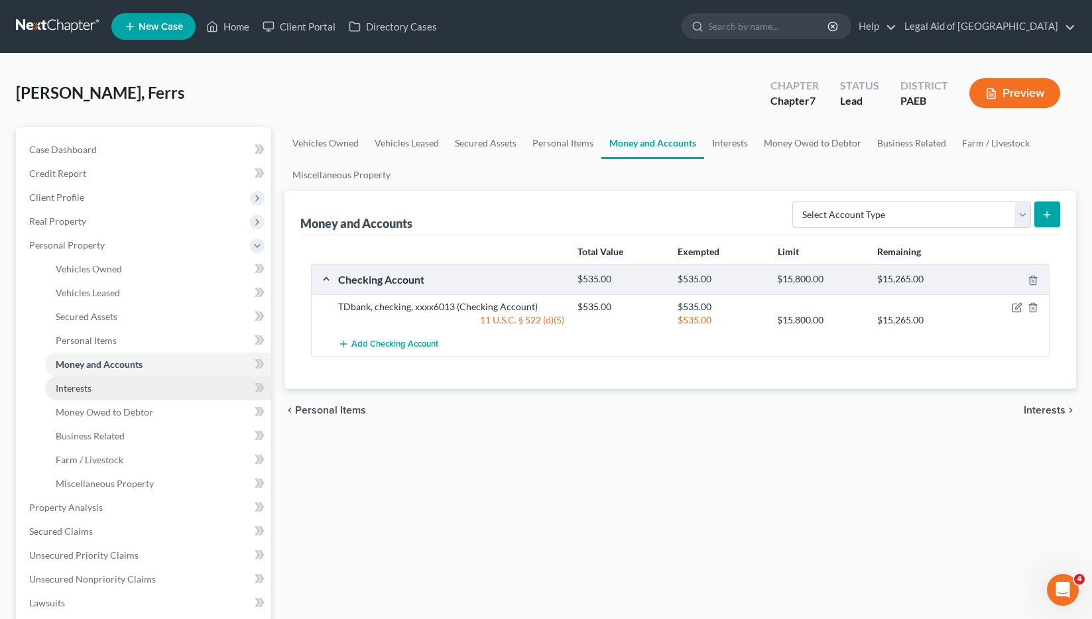
click at [84, 385] on span "Interests" at bounding box center [74, 388] width 36 height 11
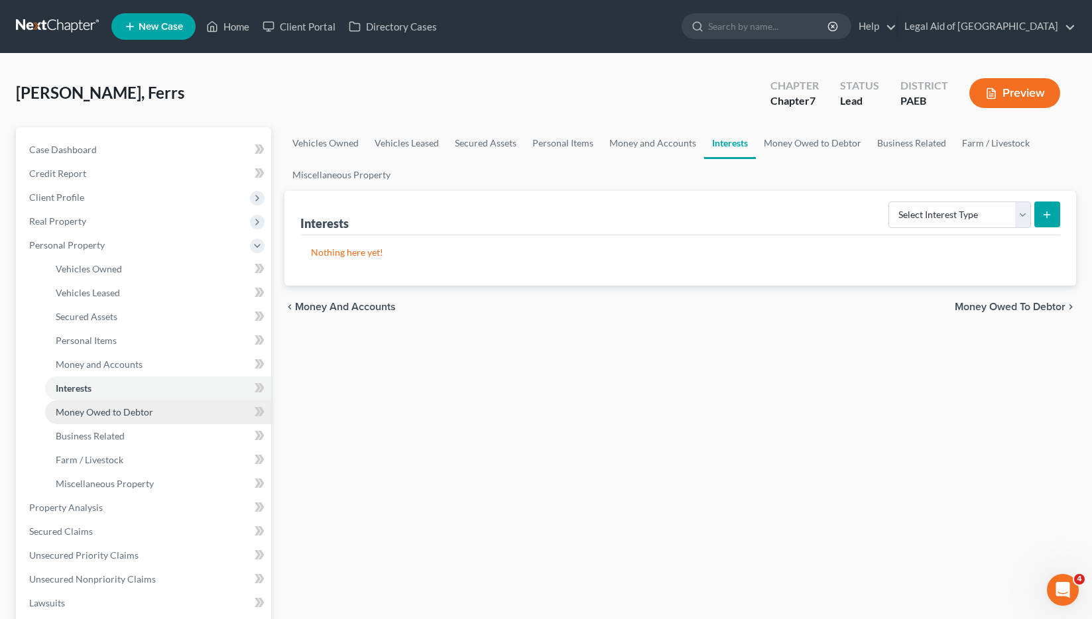
click at [127, 414] on span "Money Owed to Debtor" at bounding box center [104, 411] width 97 height 11
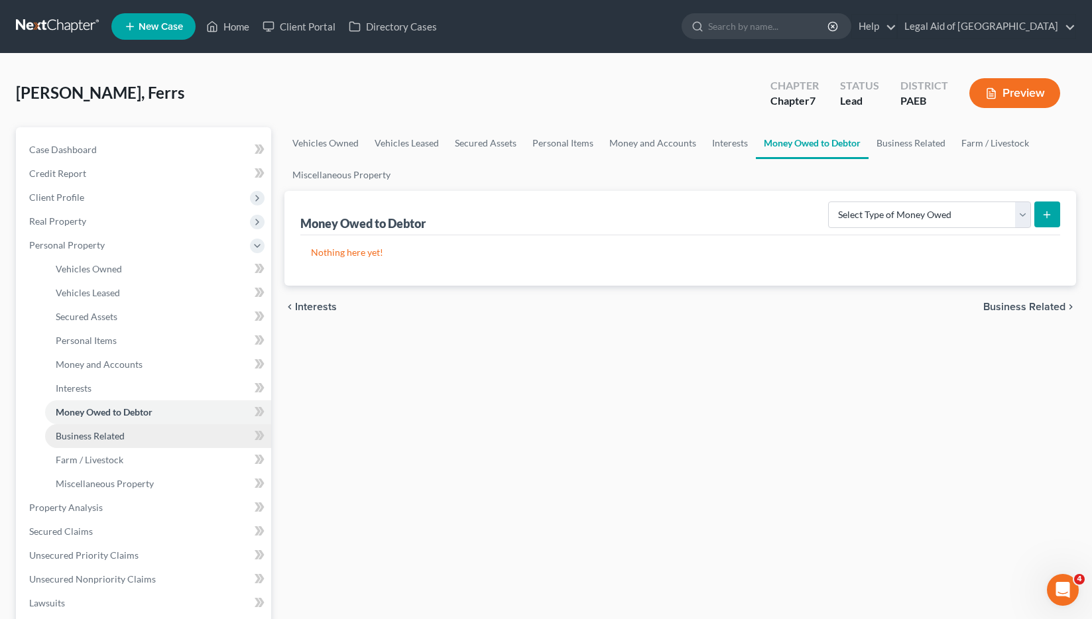
click at [107, 437] on span "Business Related" at bounding box center [90, 435] width 69 height 11
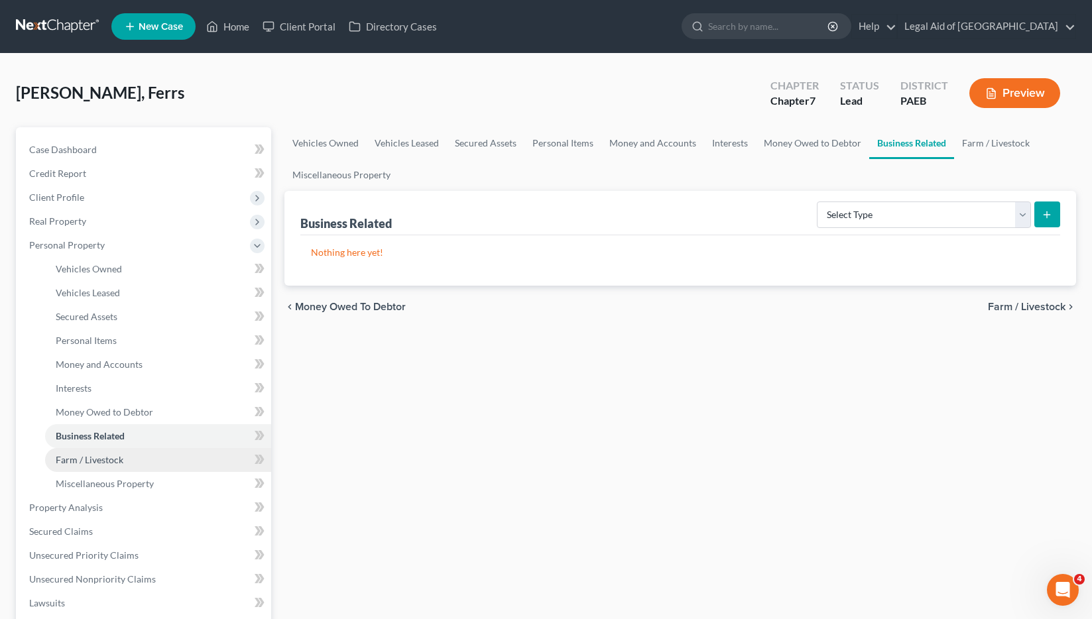
click at [117, 462] on span "Farm / Livestock" at bounding box center [90, 459] width 68 height 11
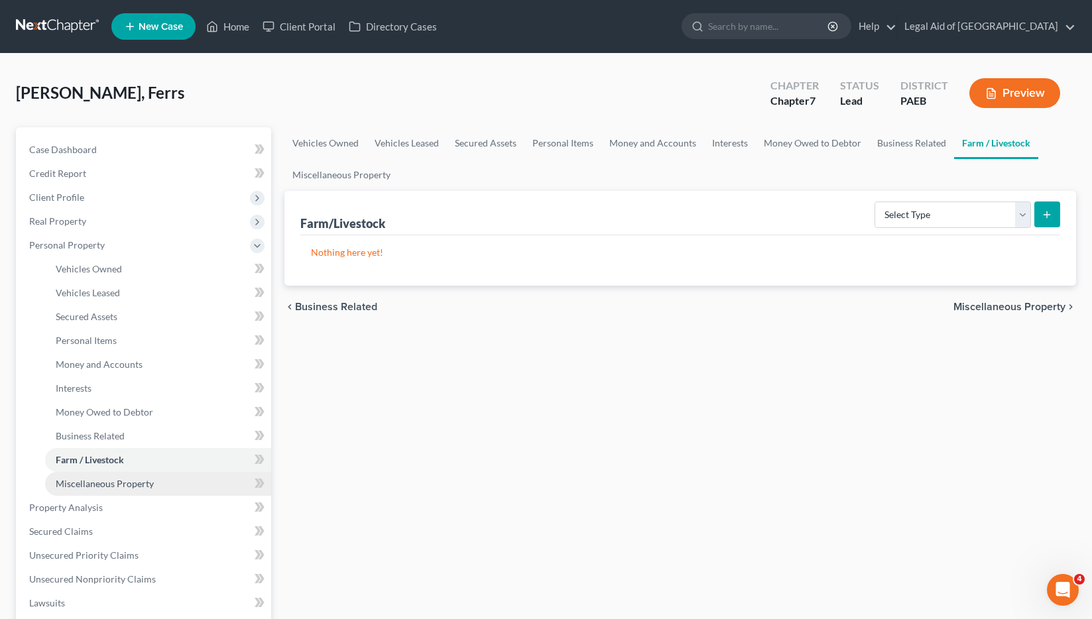
click at [127, 485] on span "Miscellaneous Property" at bounding box center [105, 483] width 98 height 11
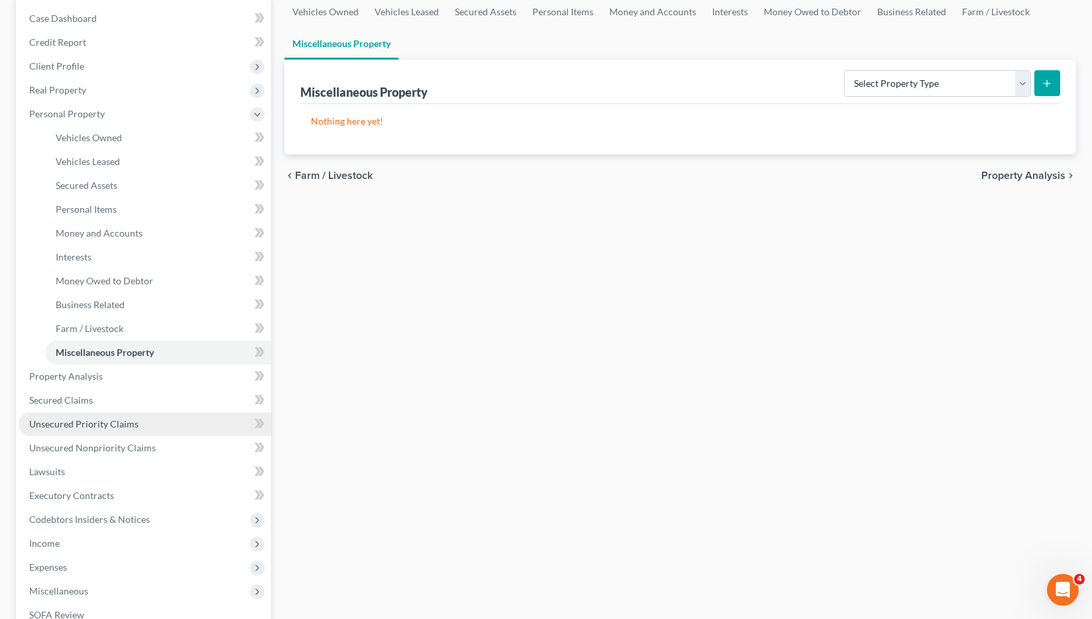
scroll to position [133, 0]
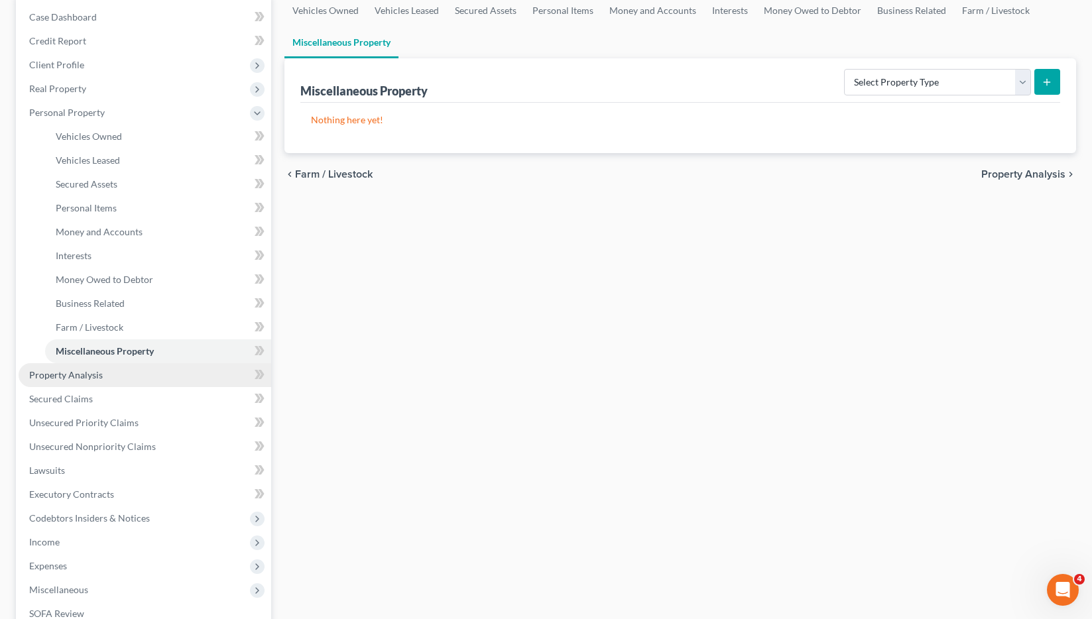
click at [86, 379] on span "Property Analysis" at bounding box center [66, 374] width 74 height 11
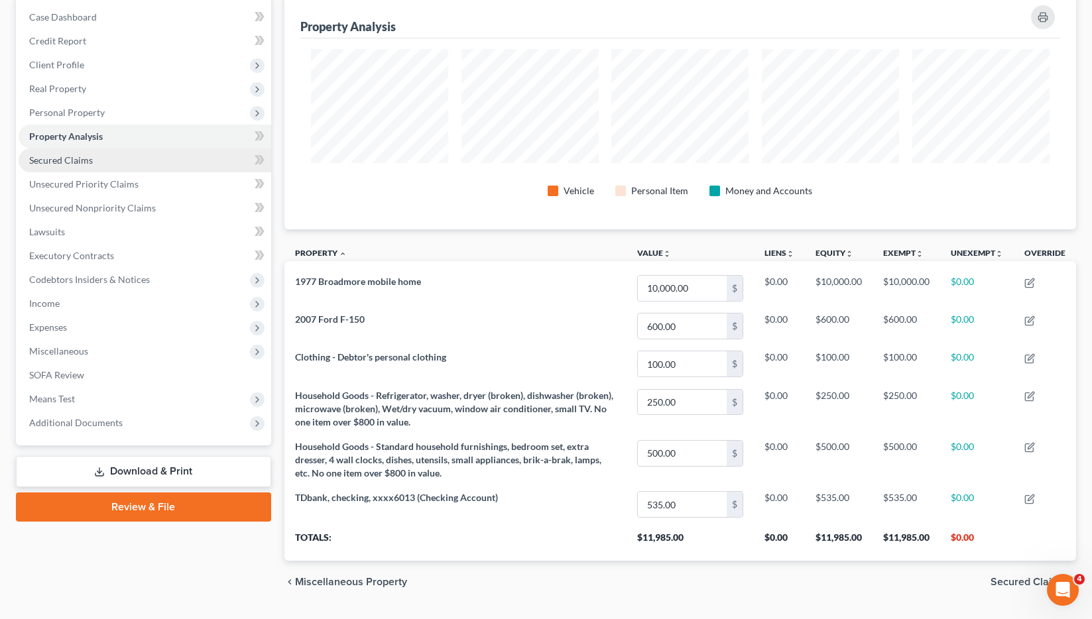
click at [80, 158] on span "Secured Claims" at bounding box center [61, 159] width 64 height 11
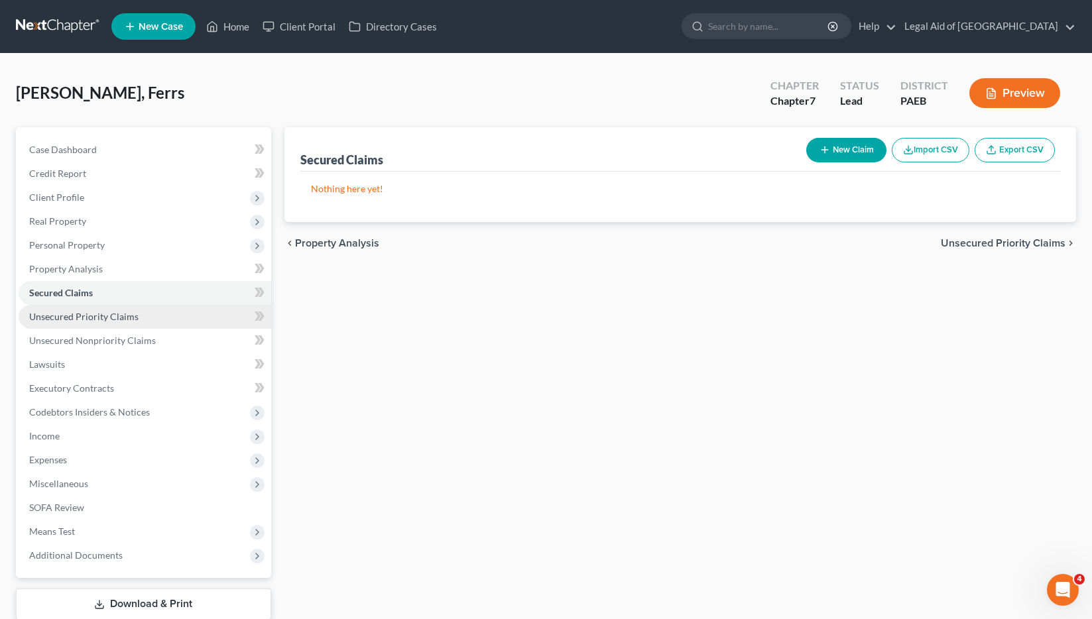
click at [103, 322] on link "Unsecured Priority Claims" at bounding box center [145, 317] width 253 height 24
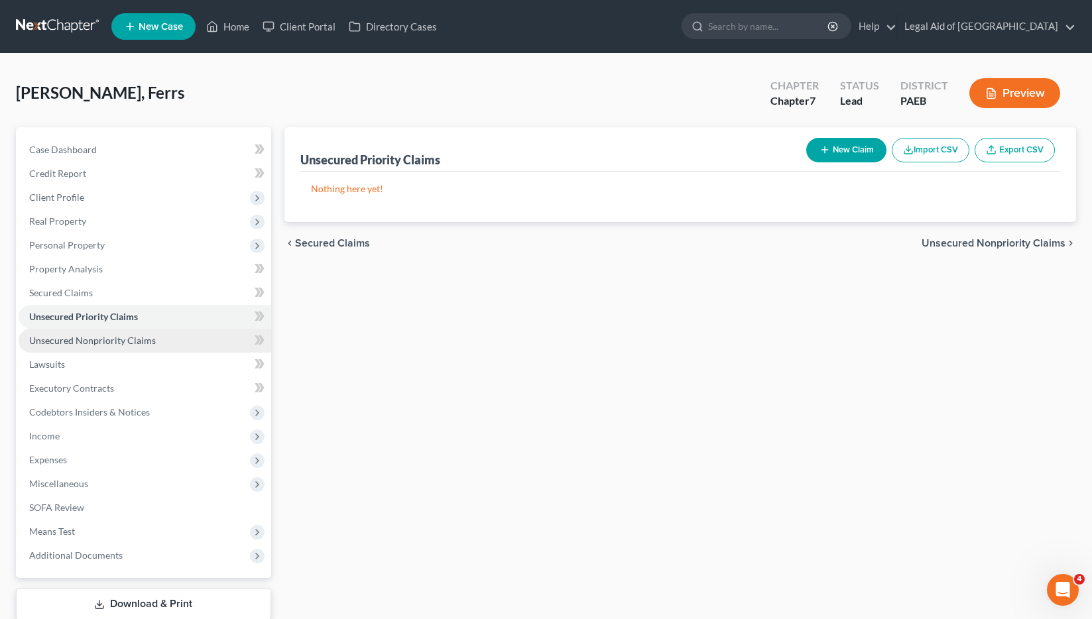
click at [109, 343] on span "Unsecured Nonpriority Claims" at bounding box center [92, 340] width 127 height 11
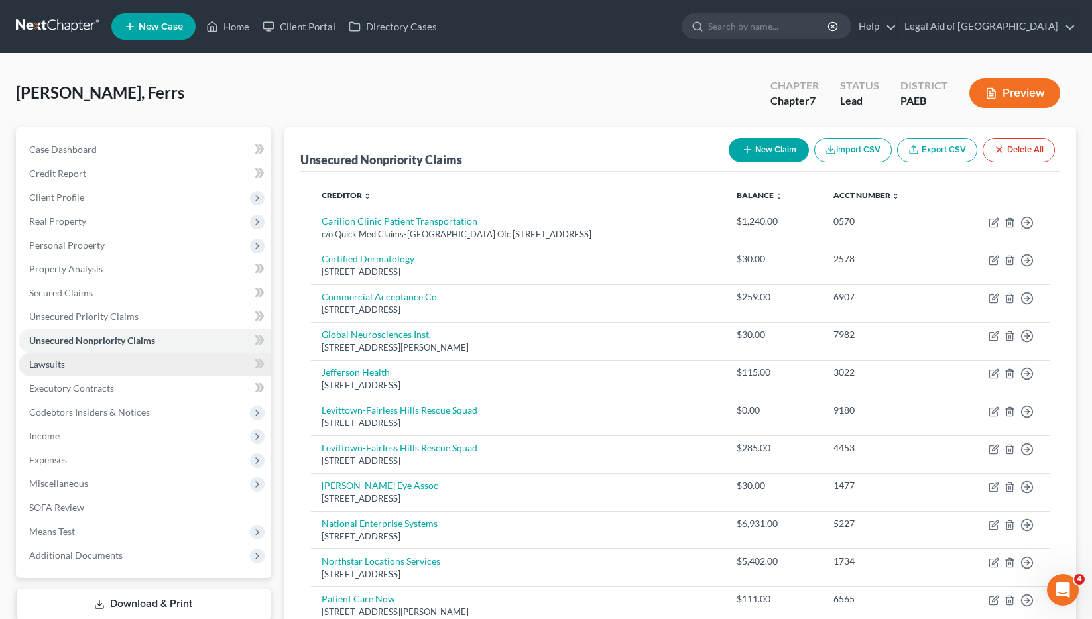
click at [104, 363] on link "Lawsuits" at bounding box center [145, 365] width 253 height 24
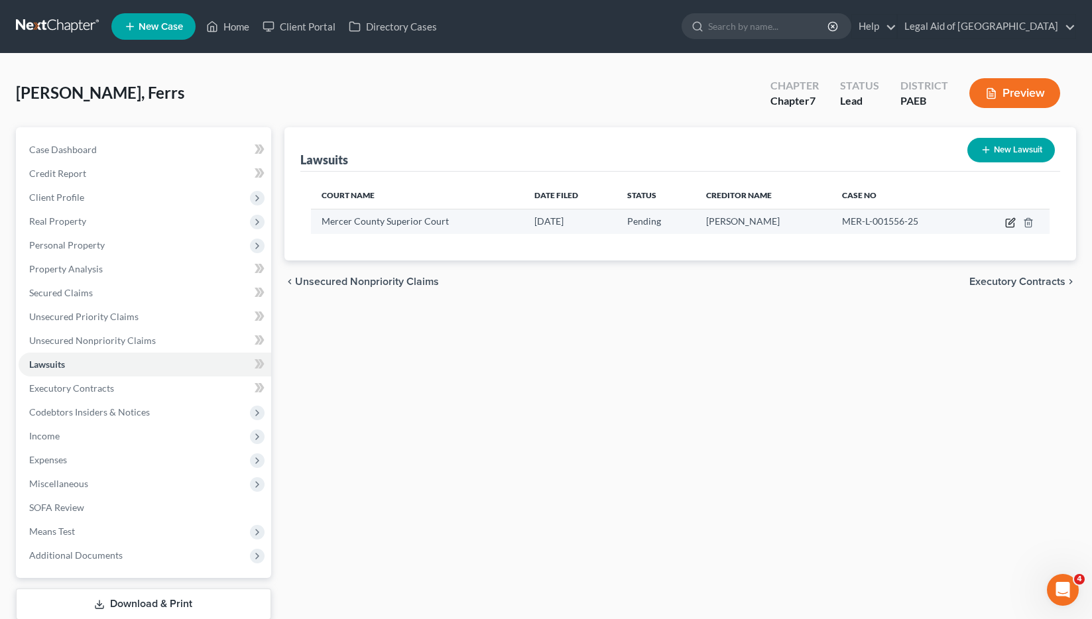
click at [1011, 223] on icon "button" at bounding box center [1011, 221] width 6 height 6
select select "33"
select select "0"
select select "4"
select select "33"
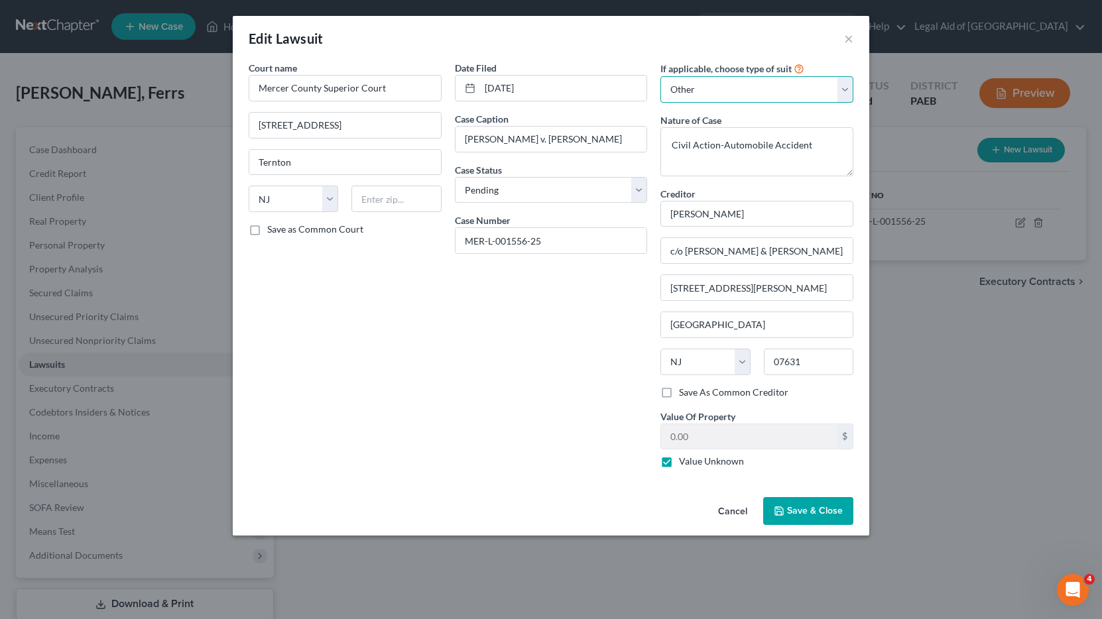
click at [807, 83] on select "Select Repossession Garnishment Foreclosure Attached, Seized, Or Levied Other" at bounding box center [756, 89] width 193 height 27
click at [802, 88] on select "Select Repossession Garnishment Foreclosure Attached, Seized, Or Levied Other" at bounding box center [756, 89] width 193 height 27
click at [796, 515] on span "Save & Close" at bounding box center [815, 510] width 56 height 11
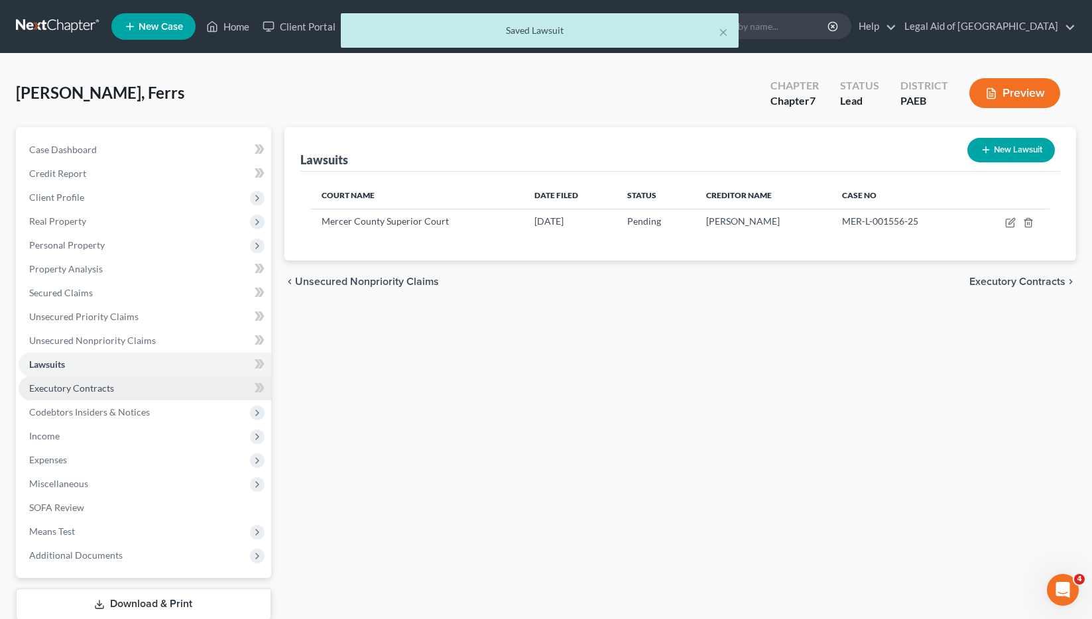
click at [65, 393] on span "Executory Contracts" at bounding box center [71, 388] width 85 height 11
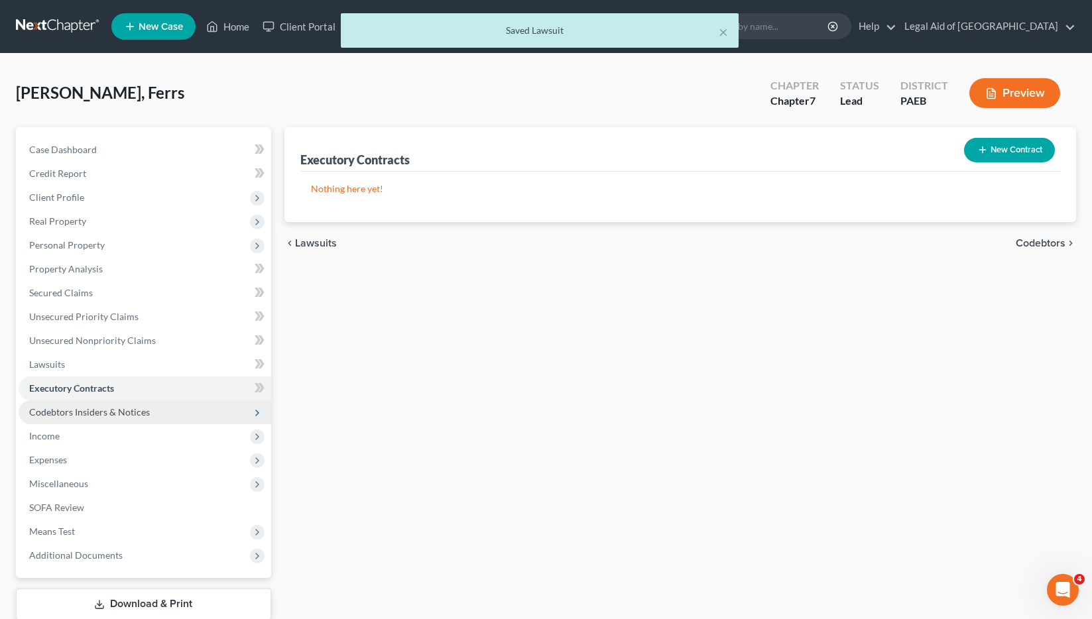
click at [77, 411] on span "Codebtors Insiders & Notices" at bounding box center [89, 411] width 121 height 11
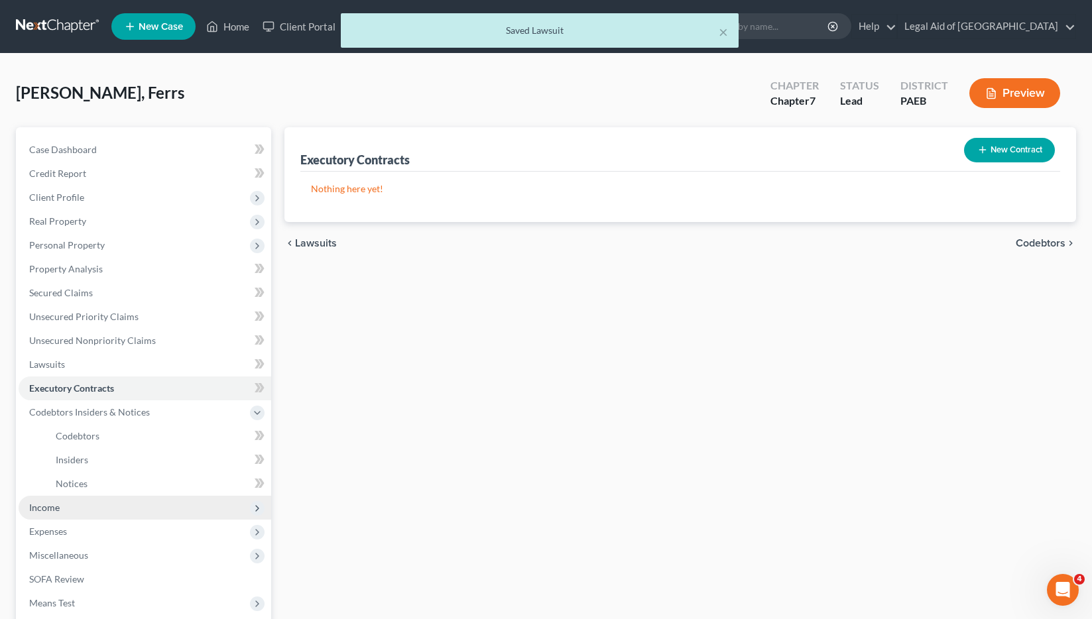
click at [58, 509] on span "Income" at bounding box center [44, 507] width 31 height 11
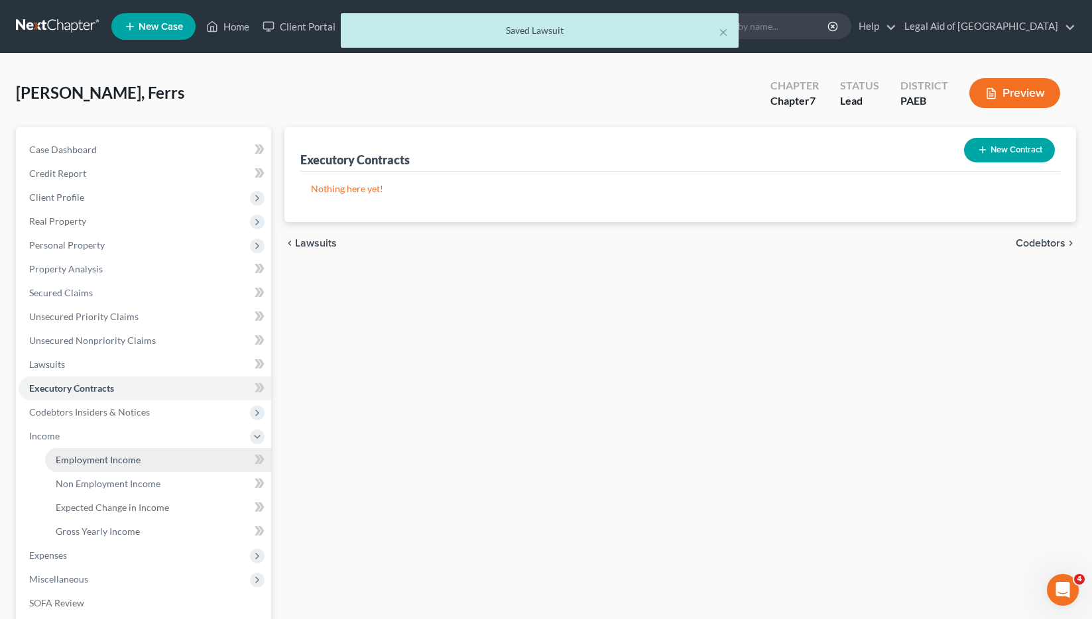
click at [103, 466] on link "Employment Income" at bounding box center [158, 460] width 226 height 24
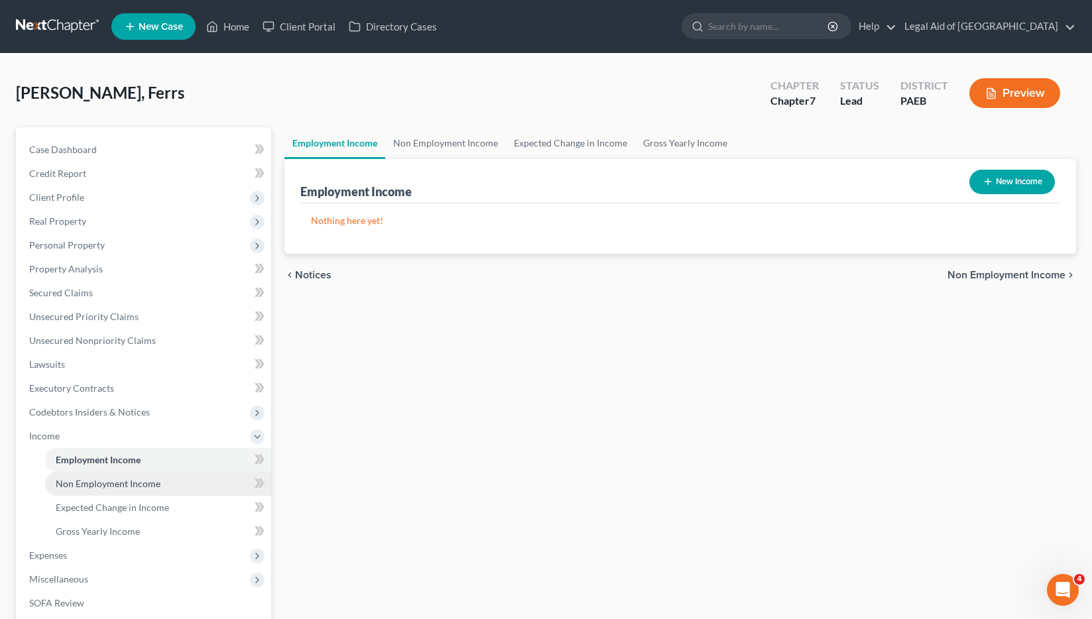
click at [102, 485] on span "Non Employment Income" at bounding box center [108, 483] width 105 height 11
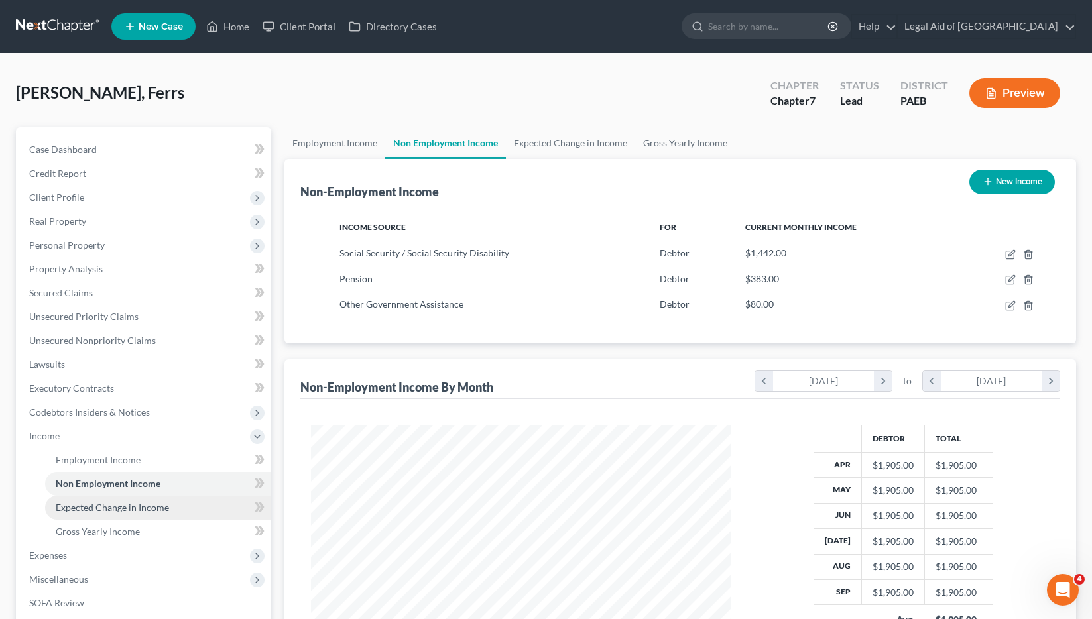
scroll to position [238, 447]
click at [109, 513] on link "Expected Change in Income" at bounding box center [158, 508] width 226 height 24
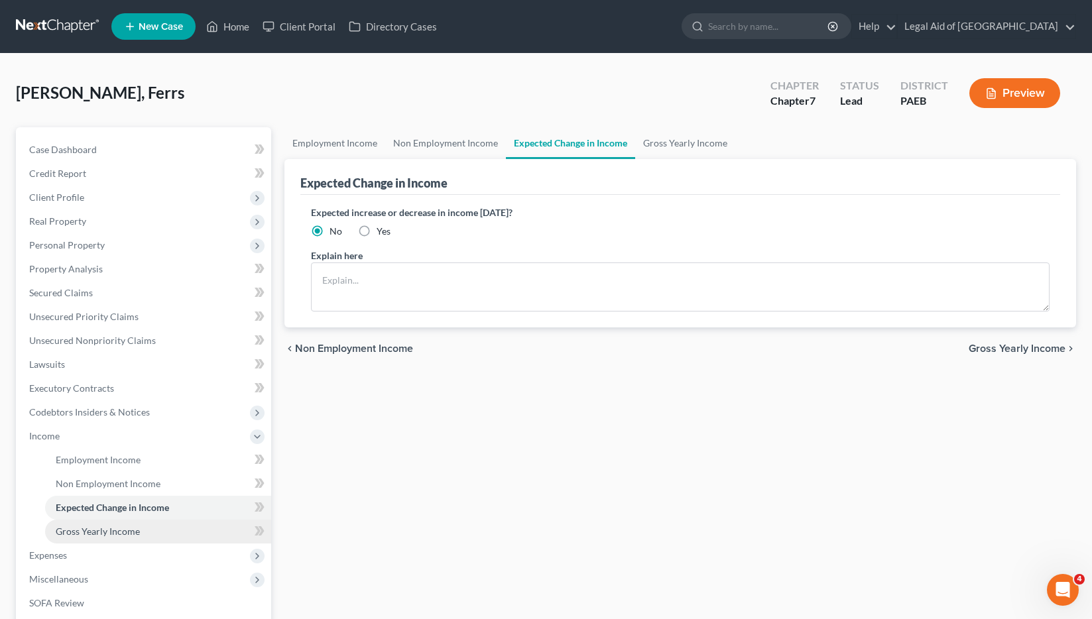
click at [101, 530] on span "Gross Yearly Income" at bounding box center [98, 531] width 84 height 11
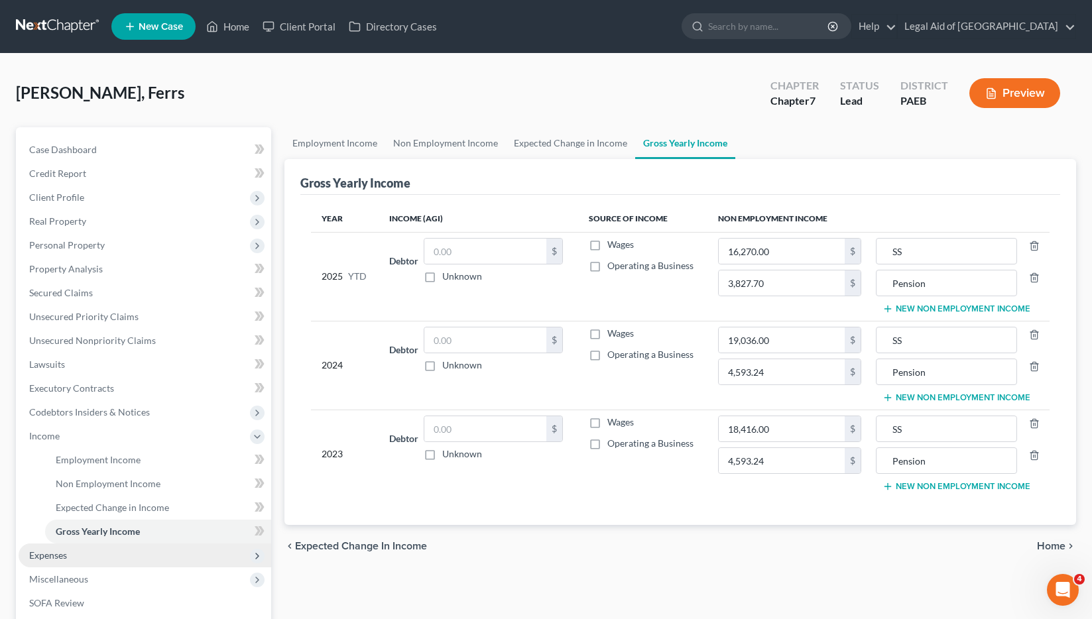
click at [68, 559] on span "Expenses" at bounding box center [145, 556] width 253 height 24
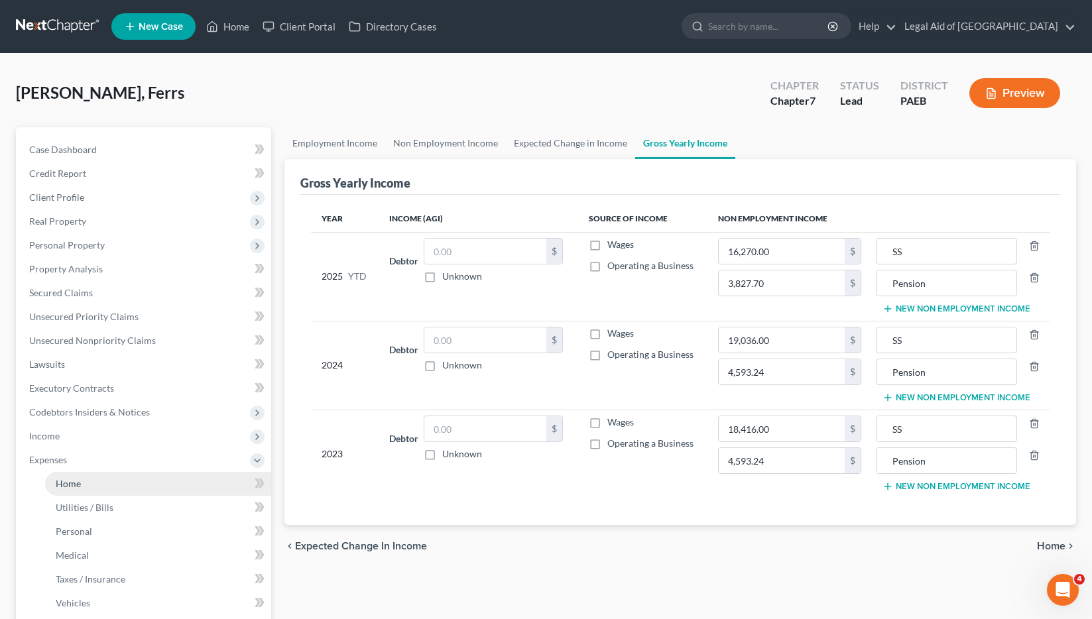
click at [82, 490] on link "Home" at bounding box center [158, 484] width 226 height 24
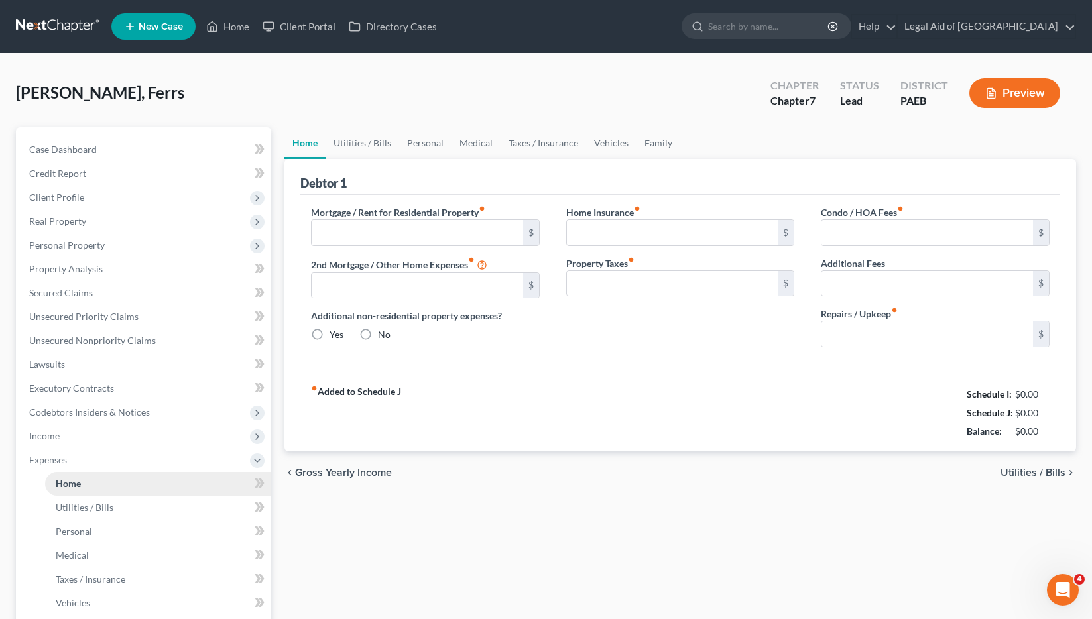
type input "990.00"
type input "0.00"
radio input "true"
type input "0.00"
type input "59.00"
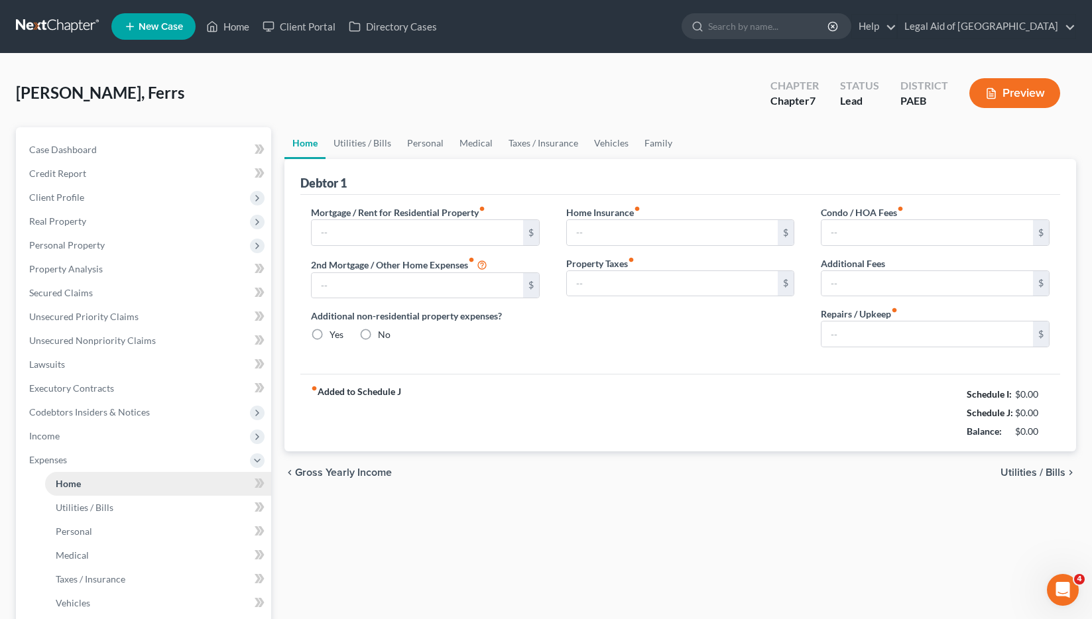
type input "0.00"
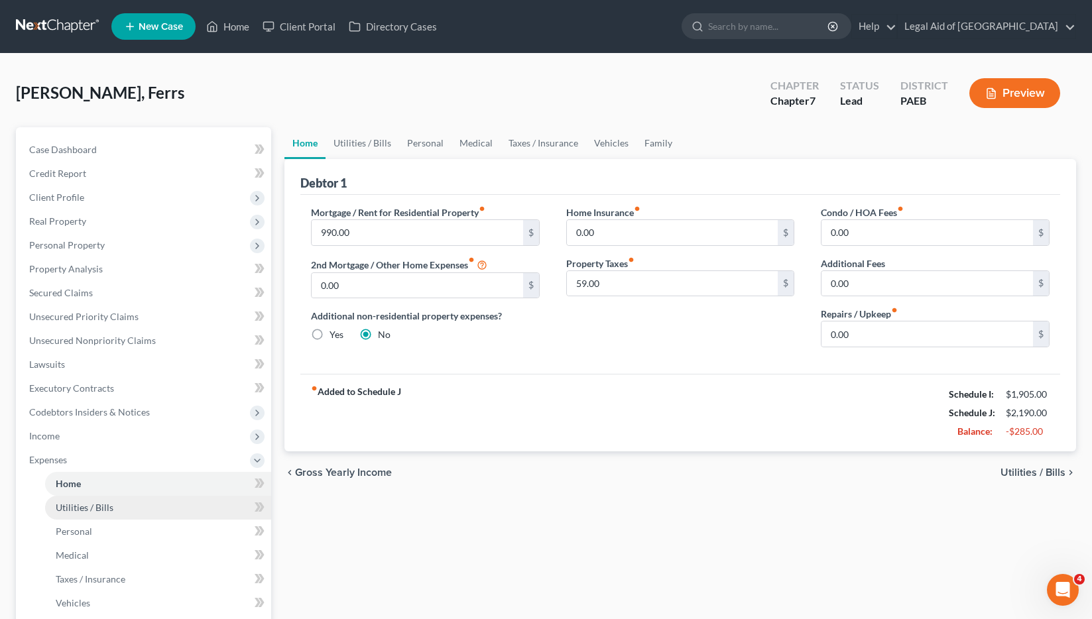
click at [85, 509] on span "Utilities / Bills" at bounding box center [85, 507] width 58 height 11
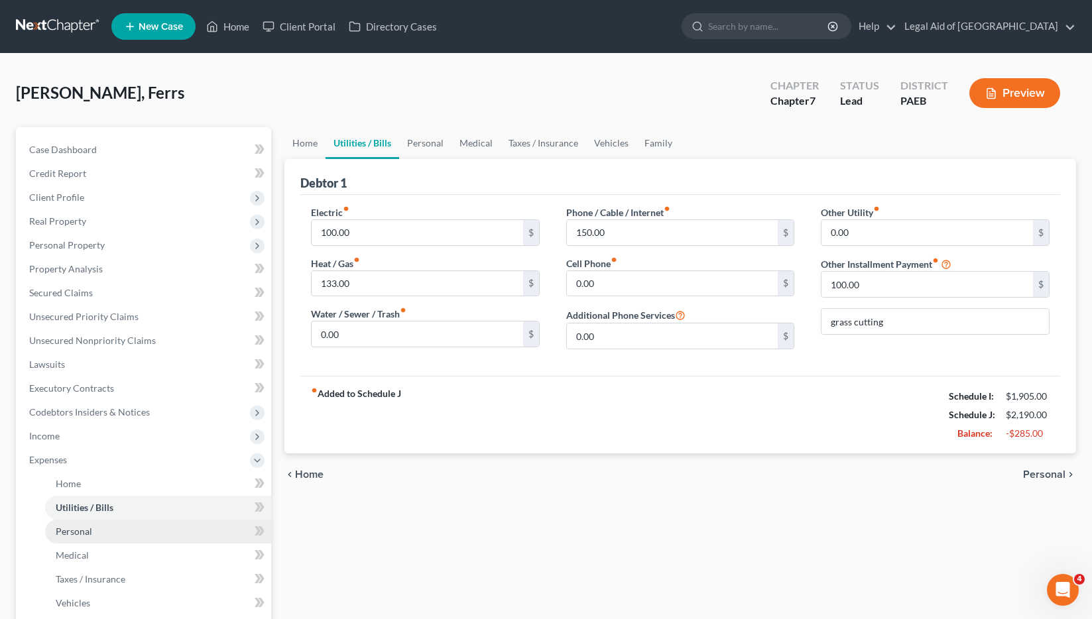
click at [85, 529] on span "Personal" at bounding box center [74, 531] width 36 height 11
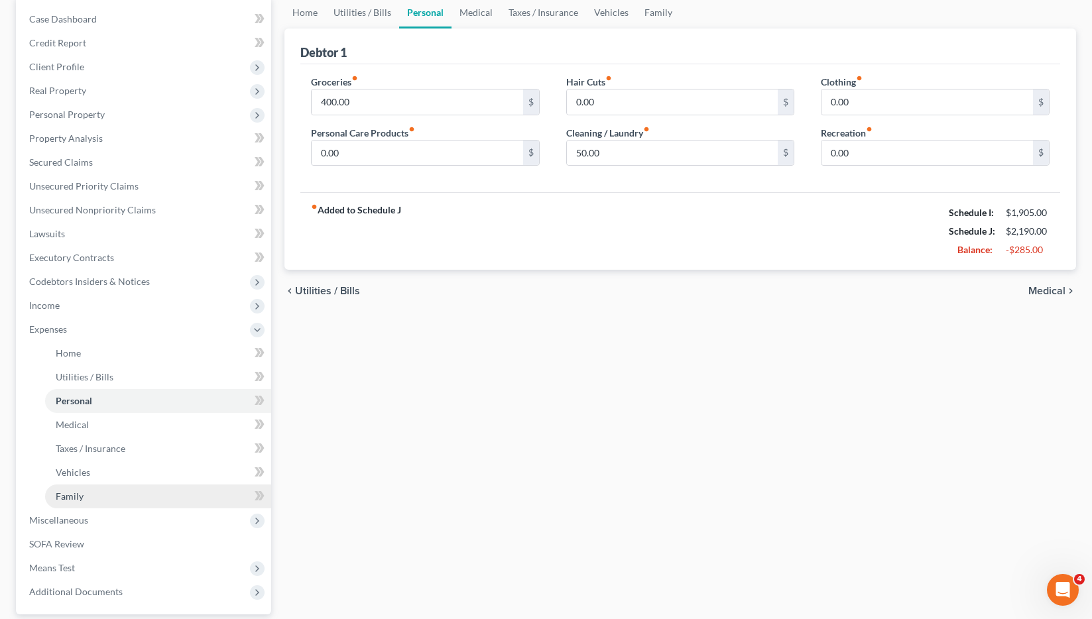
scroll to position [133, 0]
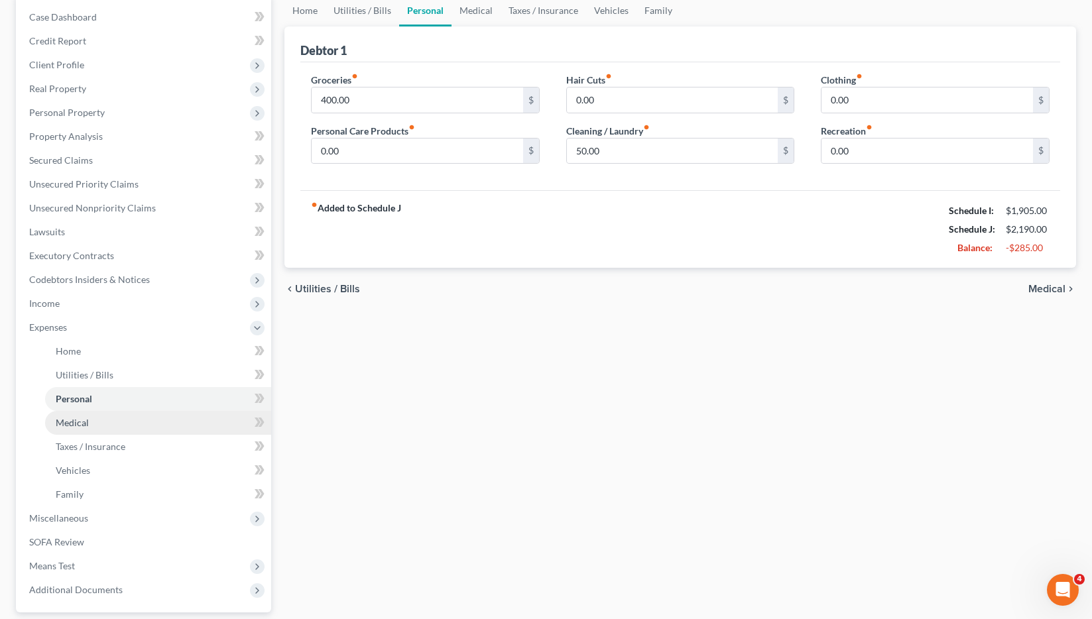
click at [79, 424] on span "Medical" at bounding box center [72, 422] width 33 height 11
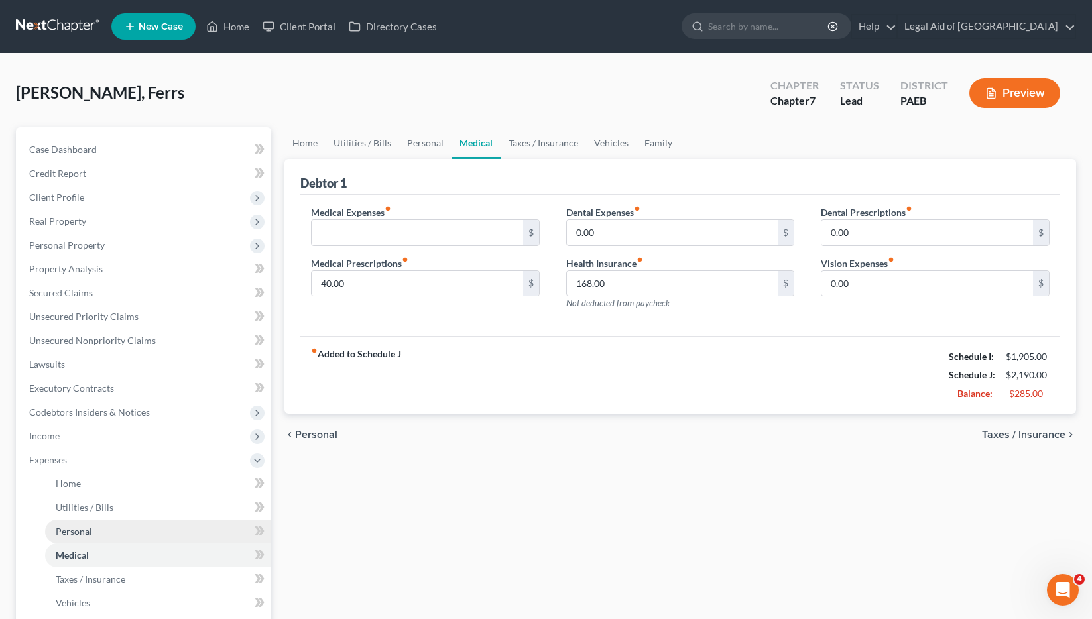
click at [93, 532] on link "Personal" at bounding box center [158, 532] width 226 height 24
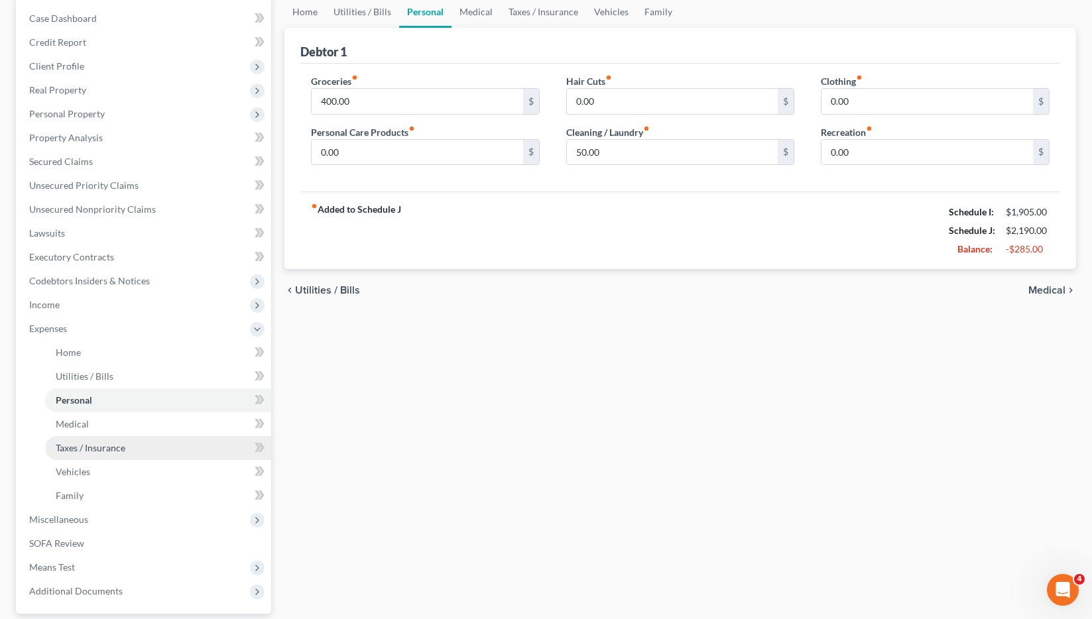
scroll to position [133, 0]
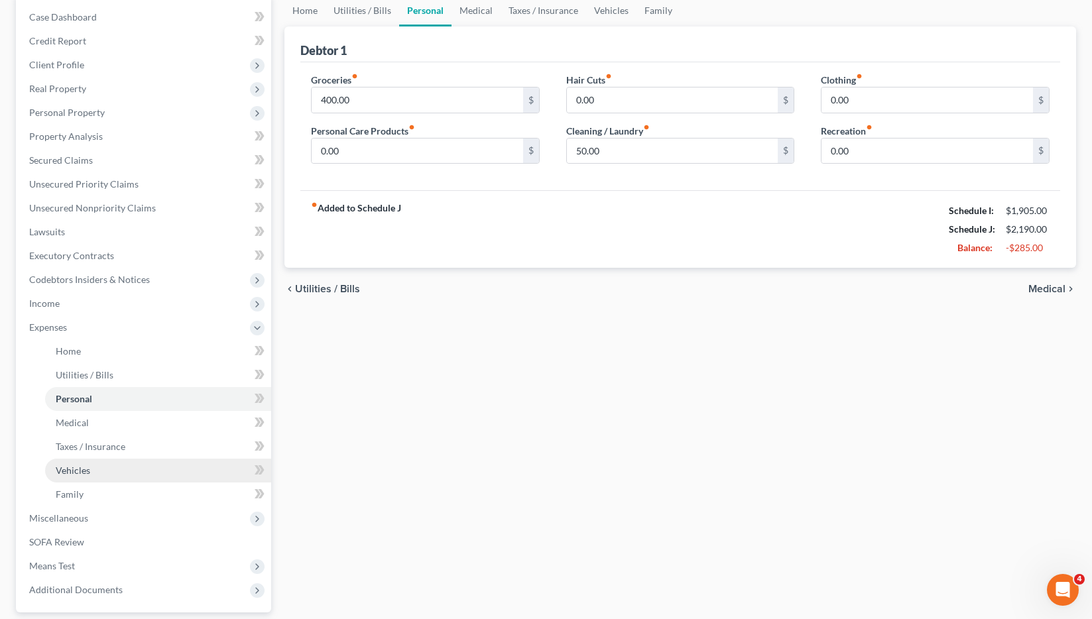
click at [95, 468] on link "Vehicles" at bounding box center [158, 471] width 226 height 24
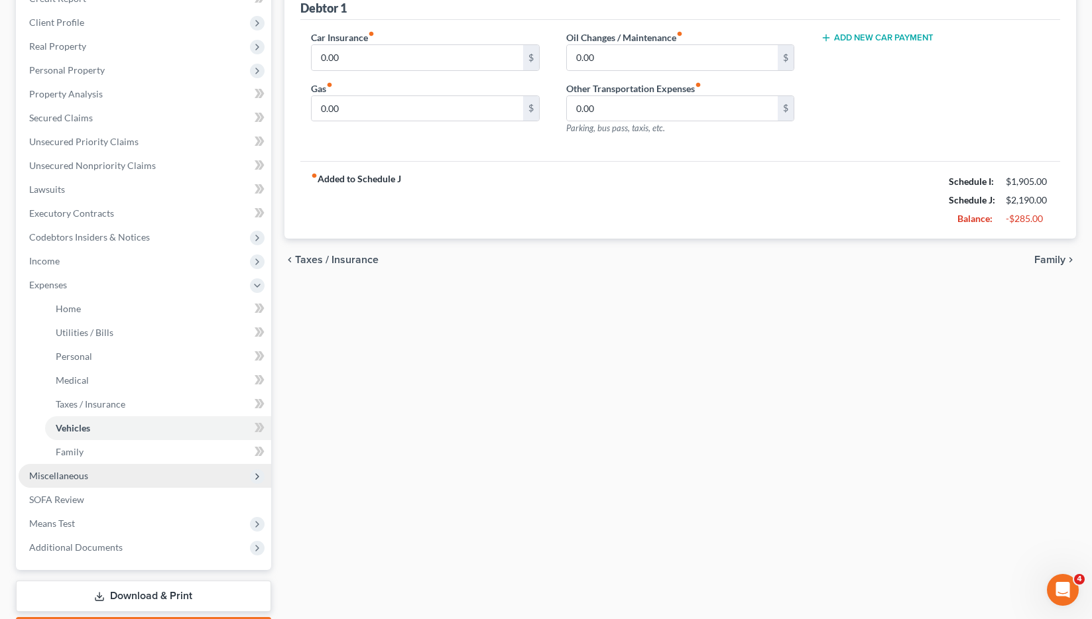
scroll to position [199, 0]
